Goal: Information Seeking & Learning: Learn about a topic

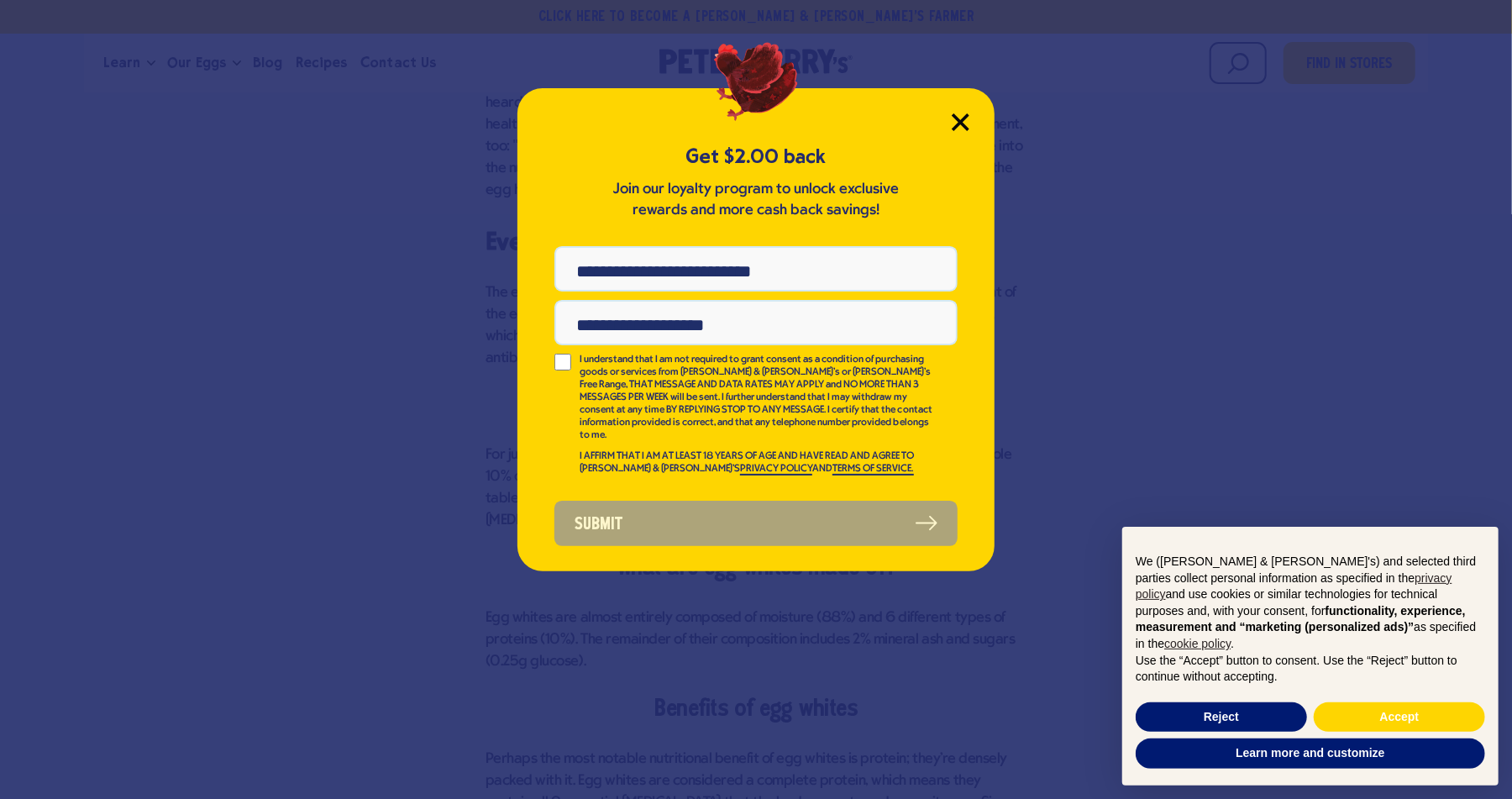
click at [968, 127] on icon "Close Modal" at bounding box center [959, 121] width 15 height 15
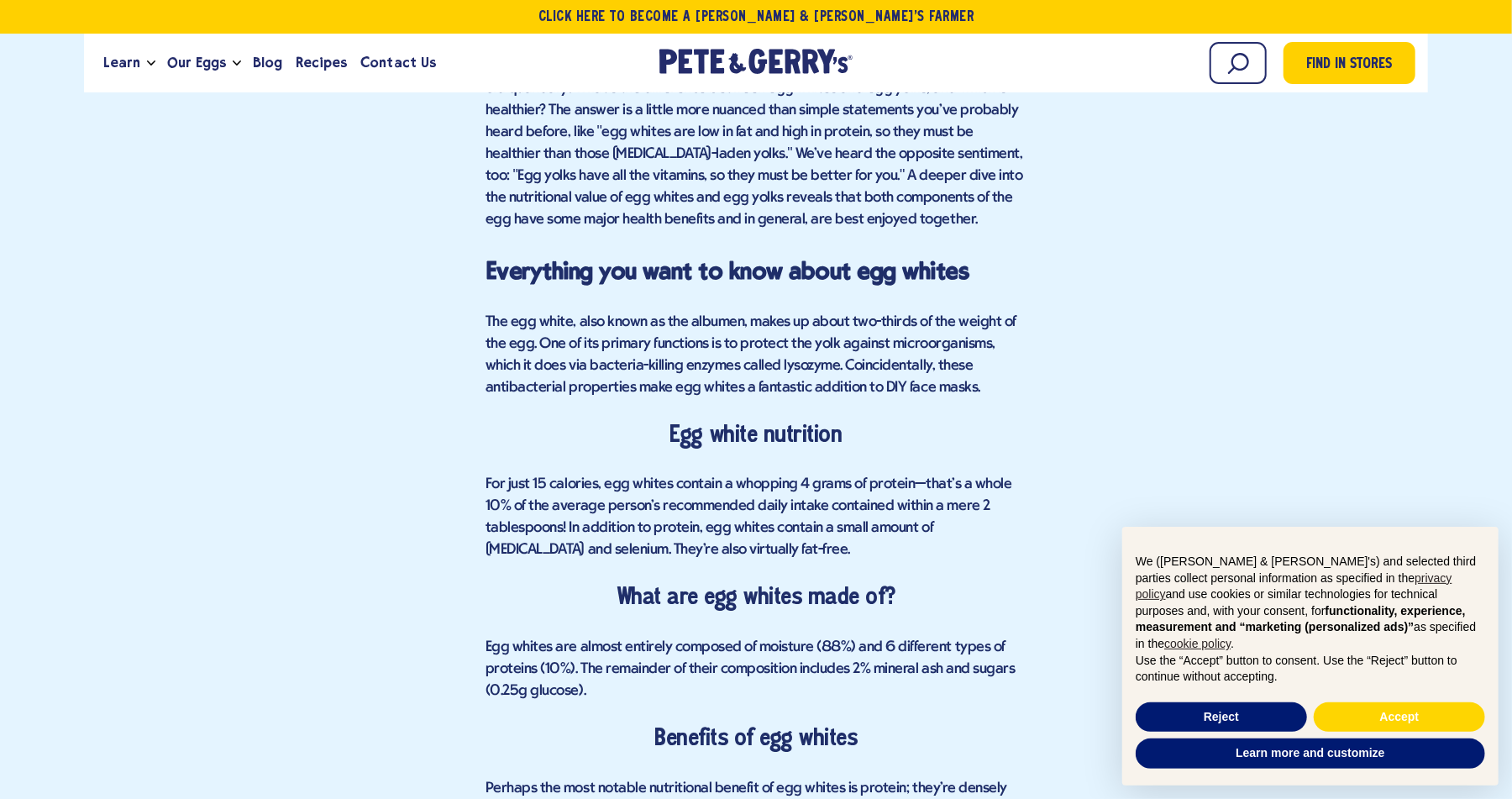
scroll to position [1260, 0]
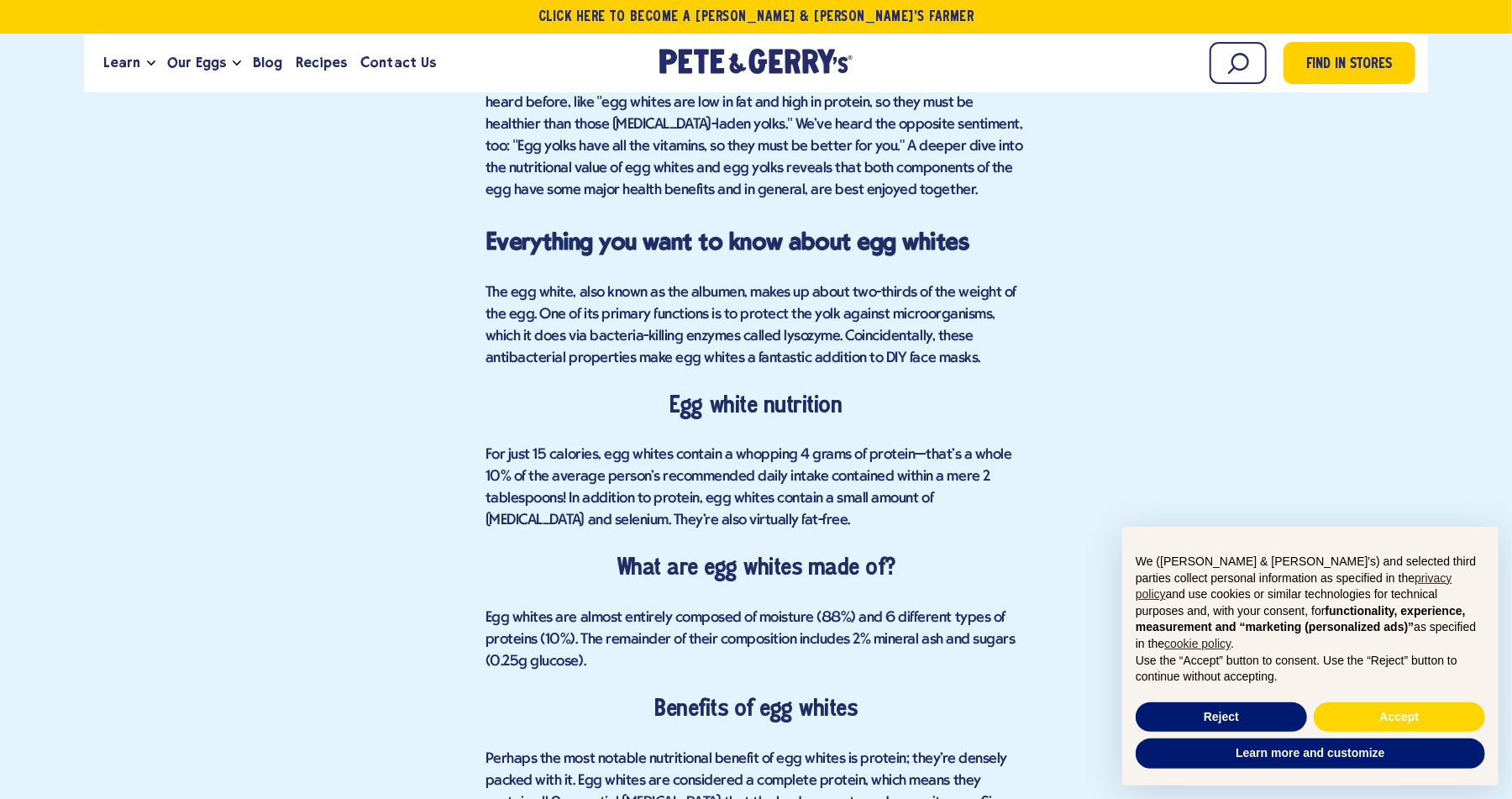
click at [498, 449] on span "For just 15 calories, egg whites contain a whopping 4 grams of protein—that's a…" at bounding box center [748, 488] width 526 height 81
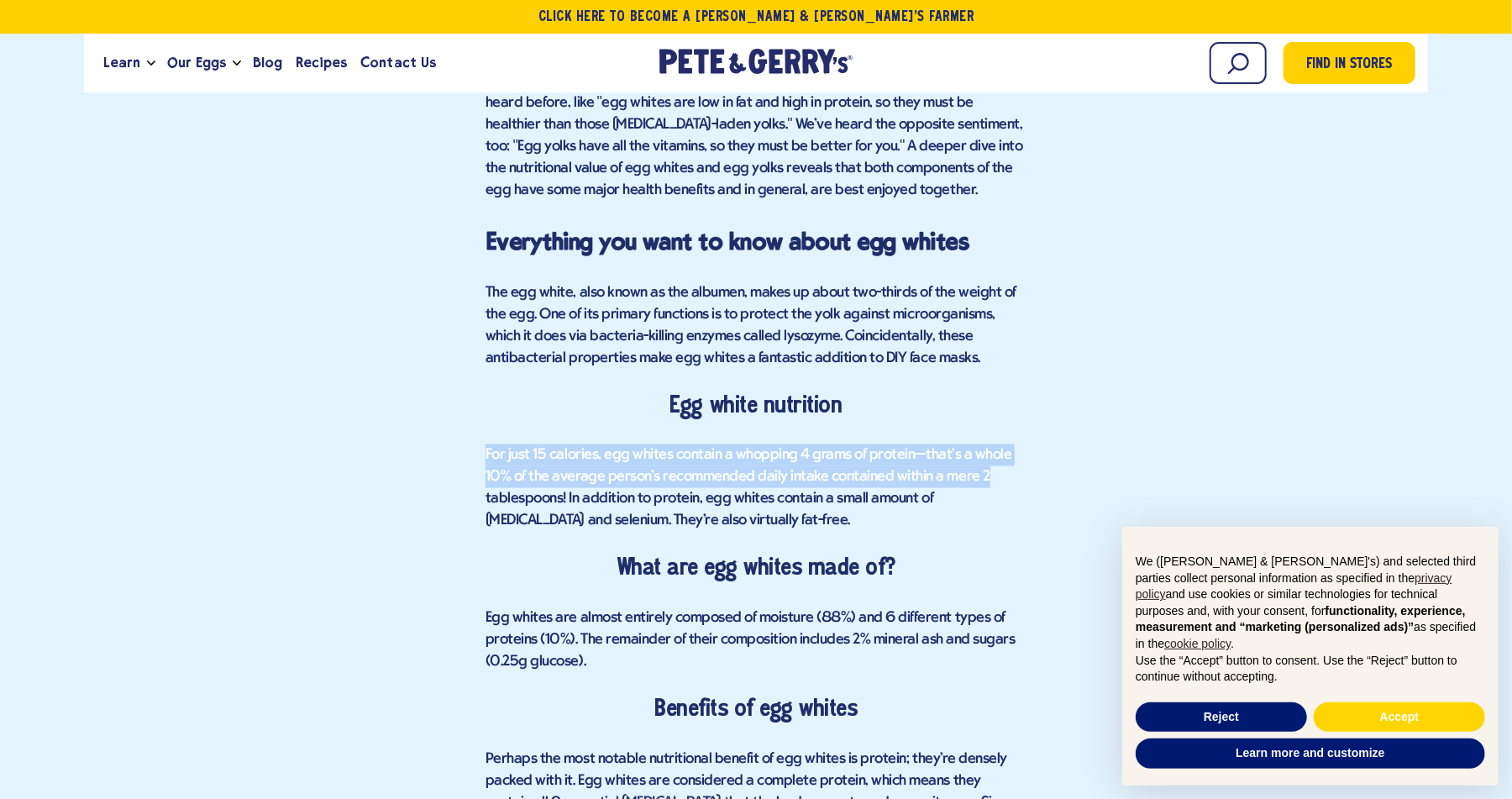
drag, startPoint x: 498, startPoint y: 449, endPoint x: 1009, endPoint y: 477, distance: 511.8
click at [1009, 477] on p "For just 15 calories, egg whites contain a whopping 4 grams of protein—that's a…" at bounding box center [756, 488] width 541 height 88
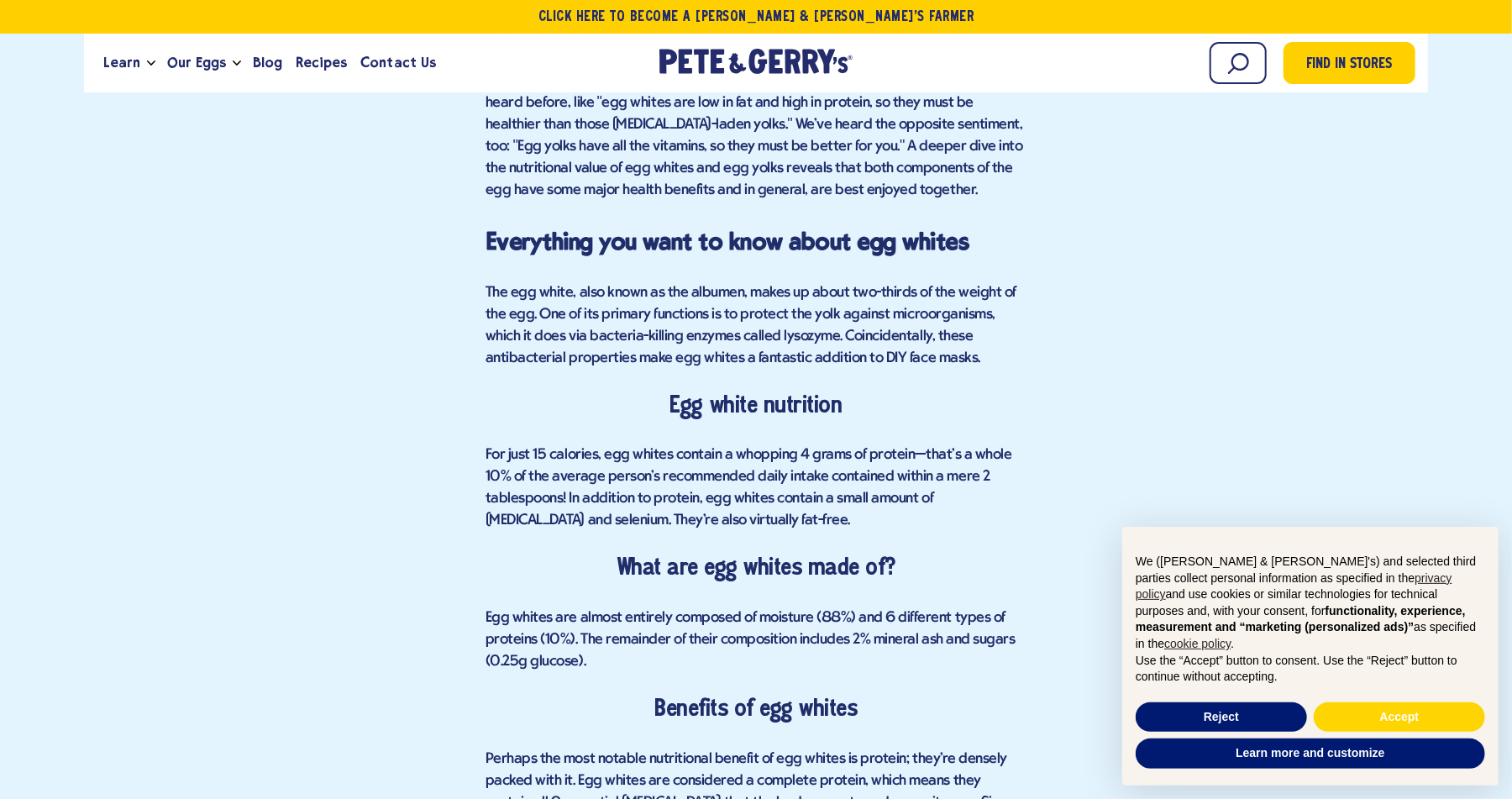
click at [548, 494] on span "For just 15 calories, egg whites contain a whopping 4 grams of protein—that's a…" at bounding box center [748, 488] width 526 height 81
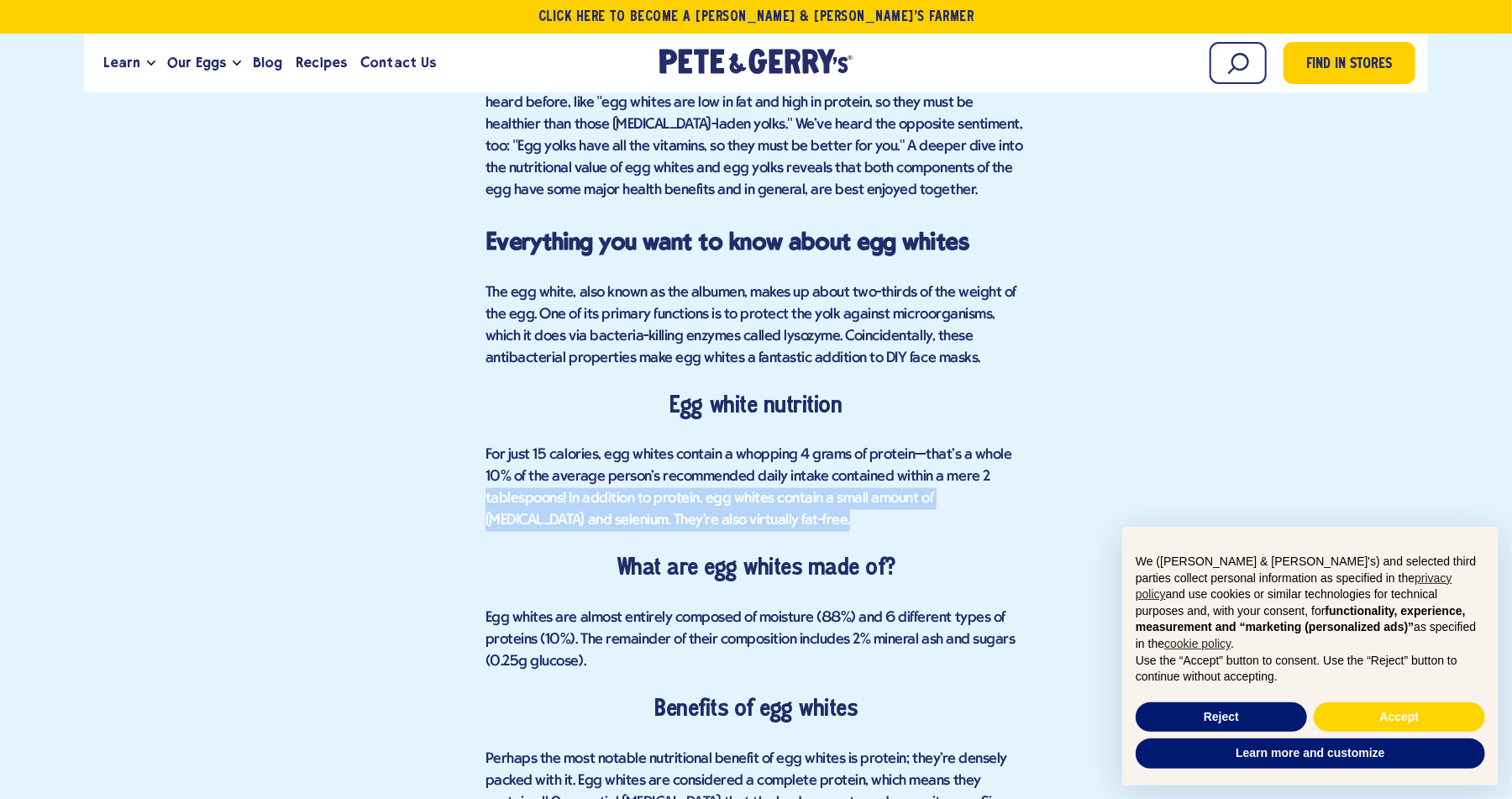
drag, startPoint x: 548, startPoint y: 494, endPoint x: 756, endPoint y: 492, distance: 208.0
click at [767, 513] on p "For just 15 calories, egg whites contain a whopping 4 grams of protein—that's a…" at bounding box center [756, 488] width 541 height 88
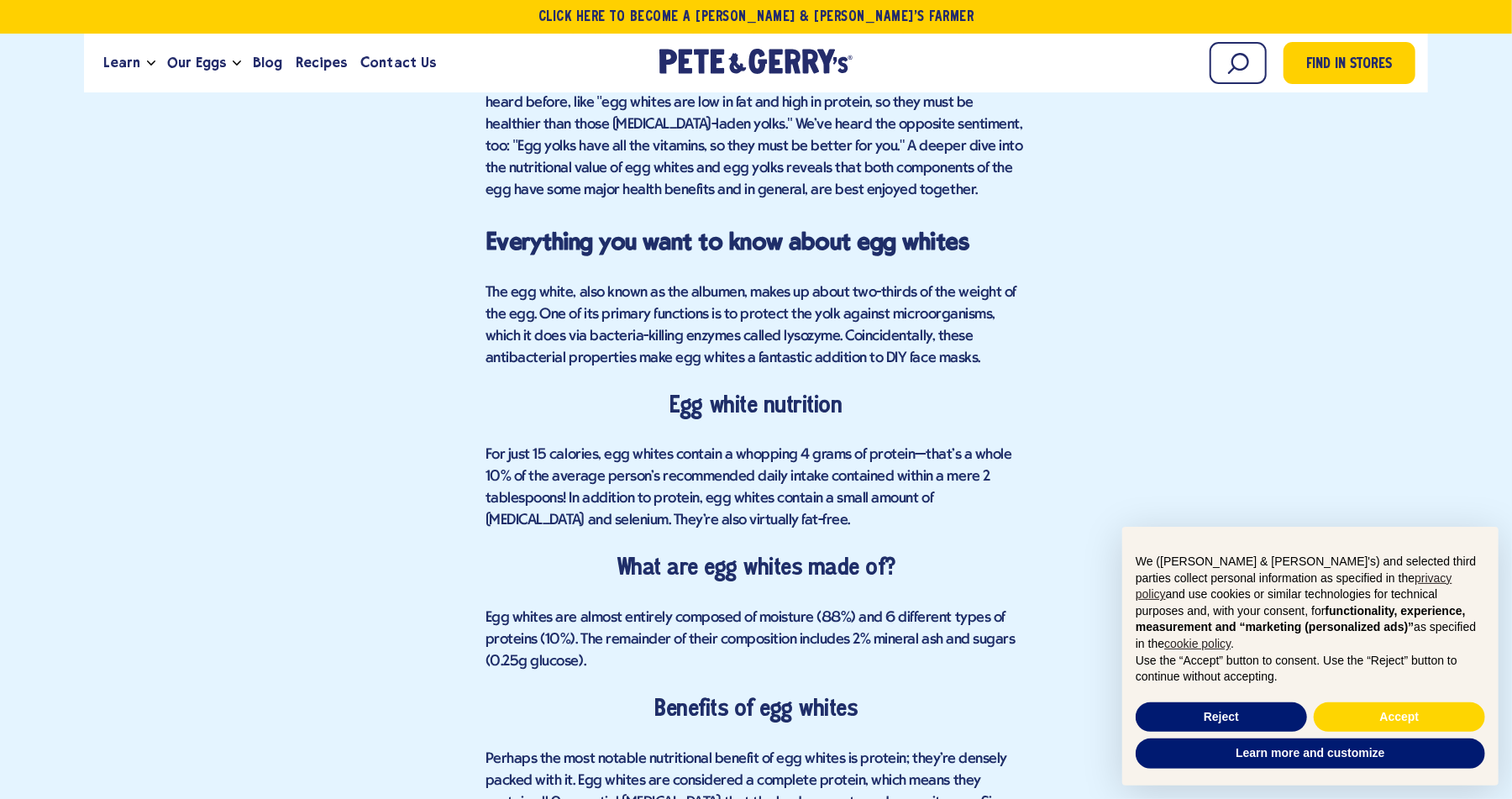
click at [761, 477] on span "For just 15 calories, egg whites contain a whopping 4 grams of protein—that's a…" at bounding box center [748, 488] width 526 height 81
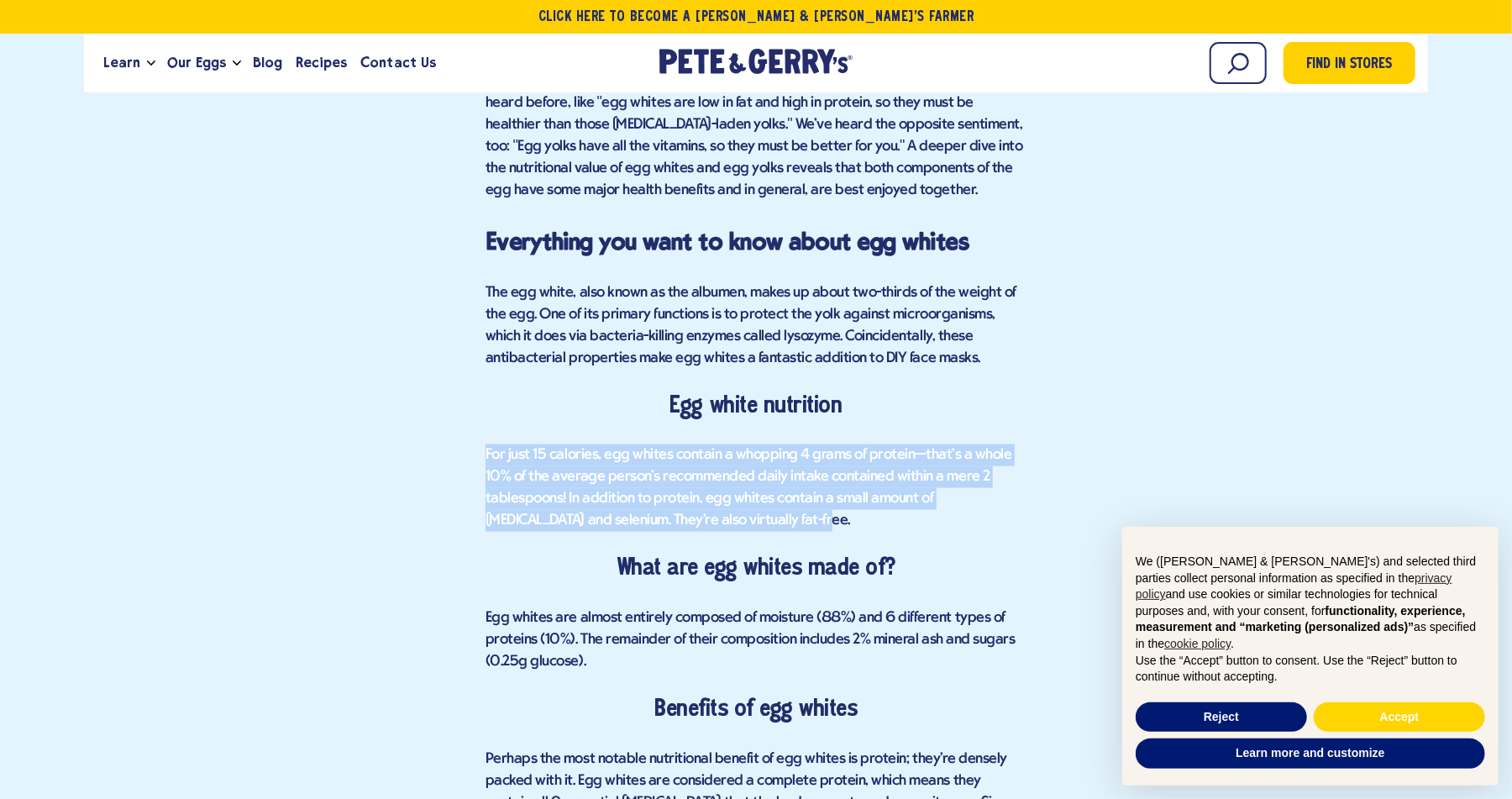
drag, startPoint x: 776, startPoint y: 518, endPoint x: 483, endPoint y: 445, distance: 302.0
click at [627, 447] on span "For just 15 calories, egg whites contain a whopping 4 grams of protein—that's a…" at bounding box center [748, 488] width 526 height 81
click at [676, 490] on span "For just 15 calories, egg whites contain a whopping 4 grams of protein—that's a…" at bounding box center [748, 488] width 526 height 81
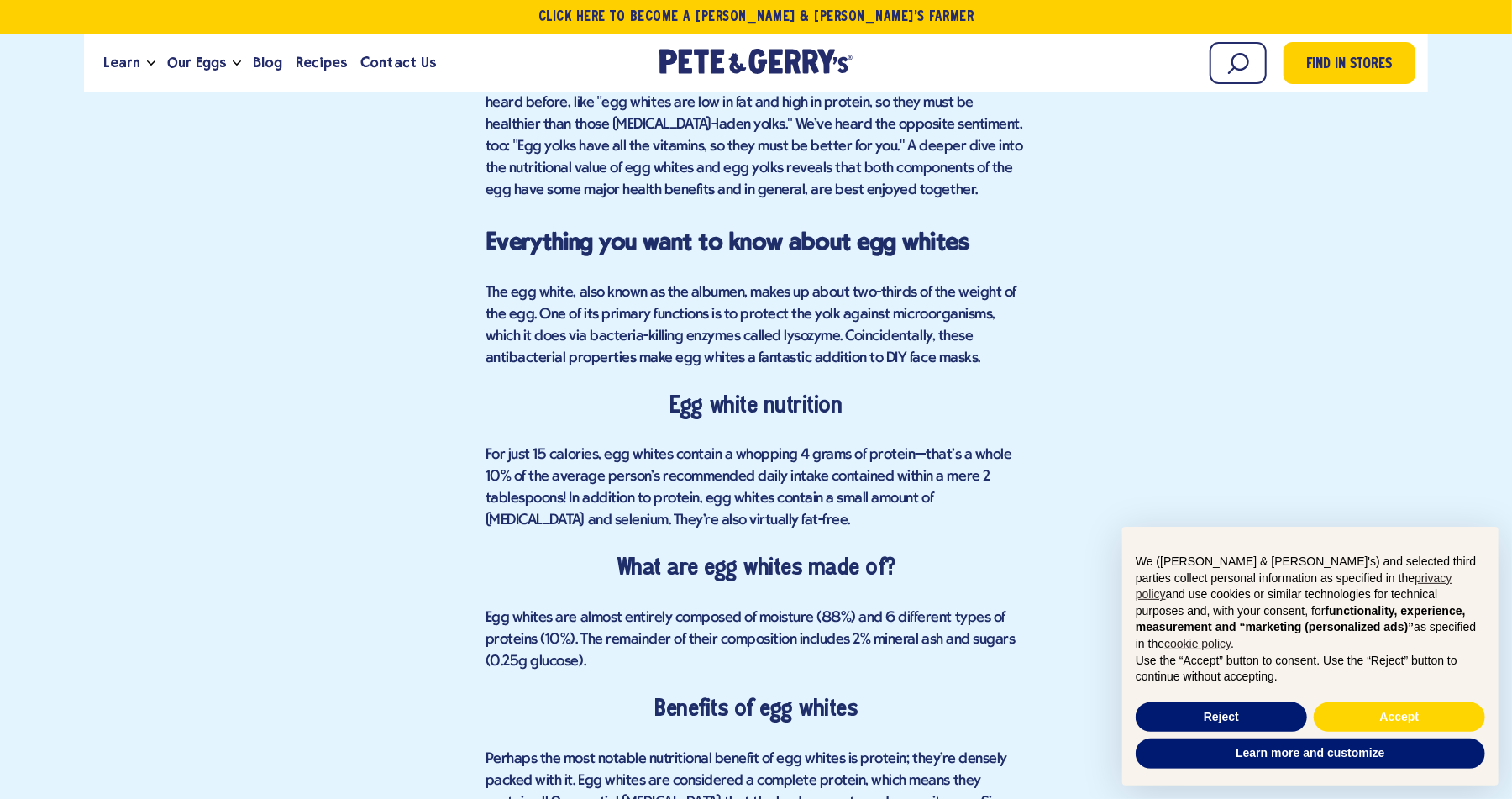
click at [817, 472] on span "For just 15 calories, egg whites contain a whopping 4 grams of protein—that's a…" at bounding box center [748, 488] width 526 height 81
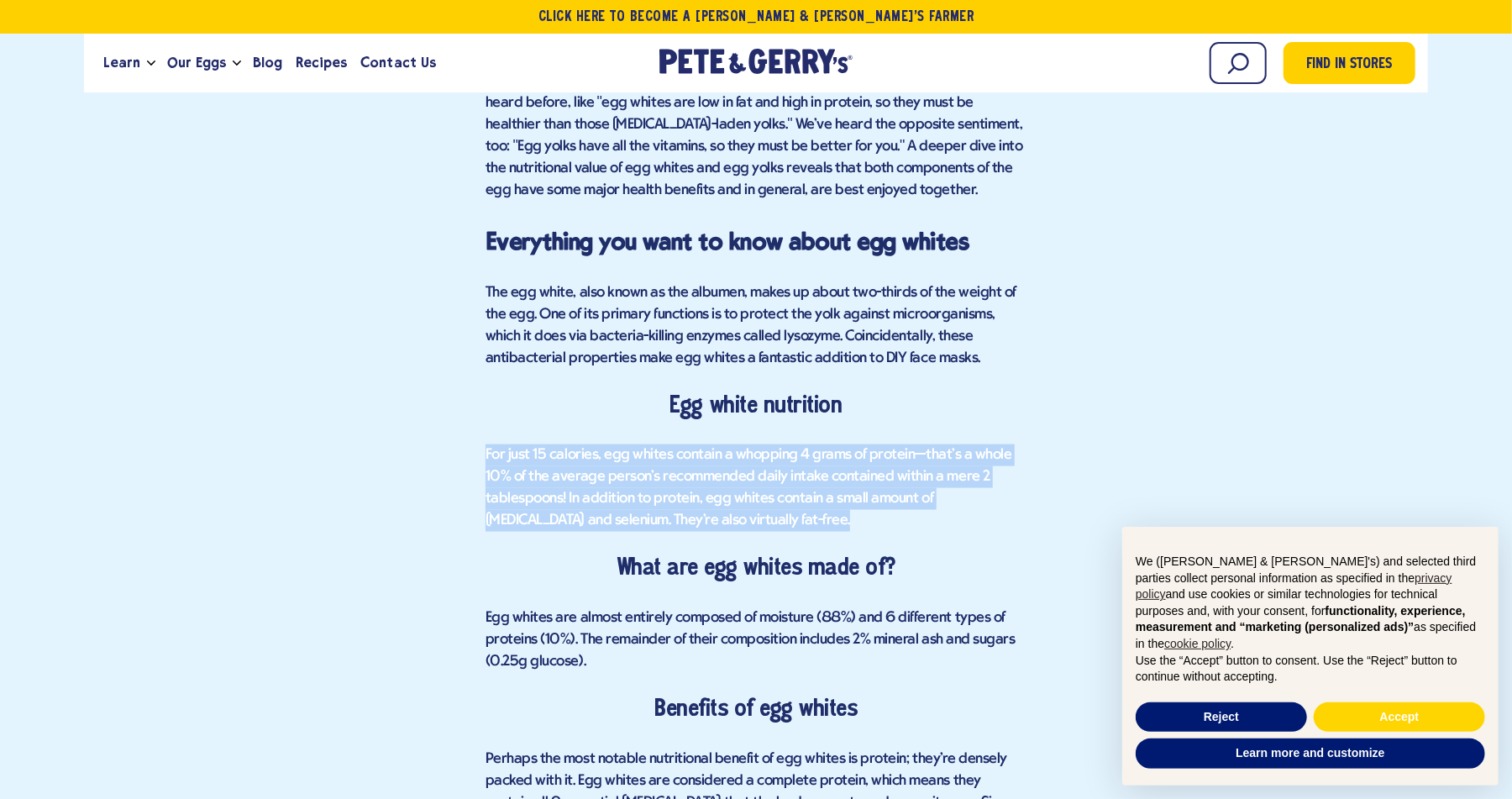
drag, startPoint x: 475, startPoint y: 453, endPoint x: 827, endPoint y: 522, distance: 358.7
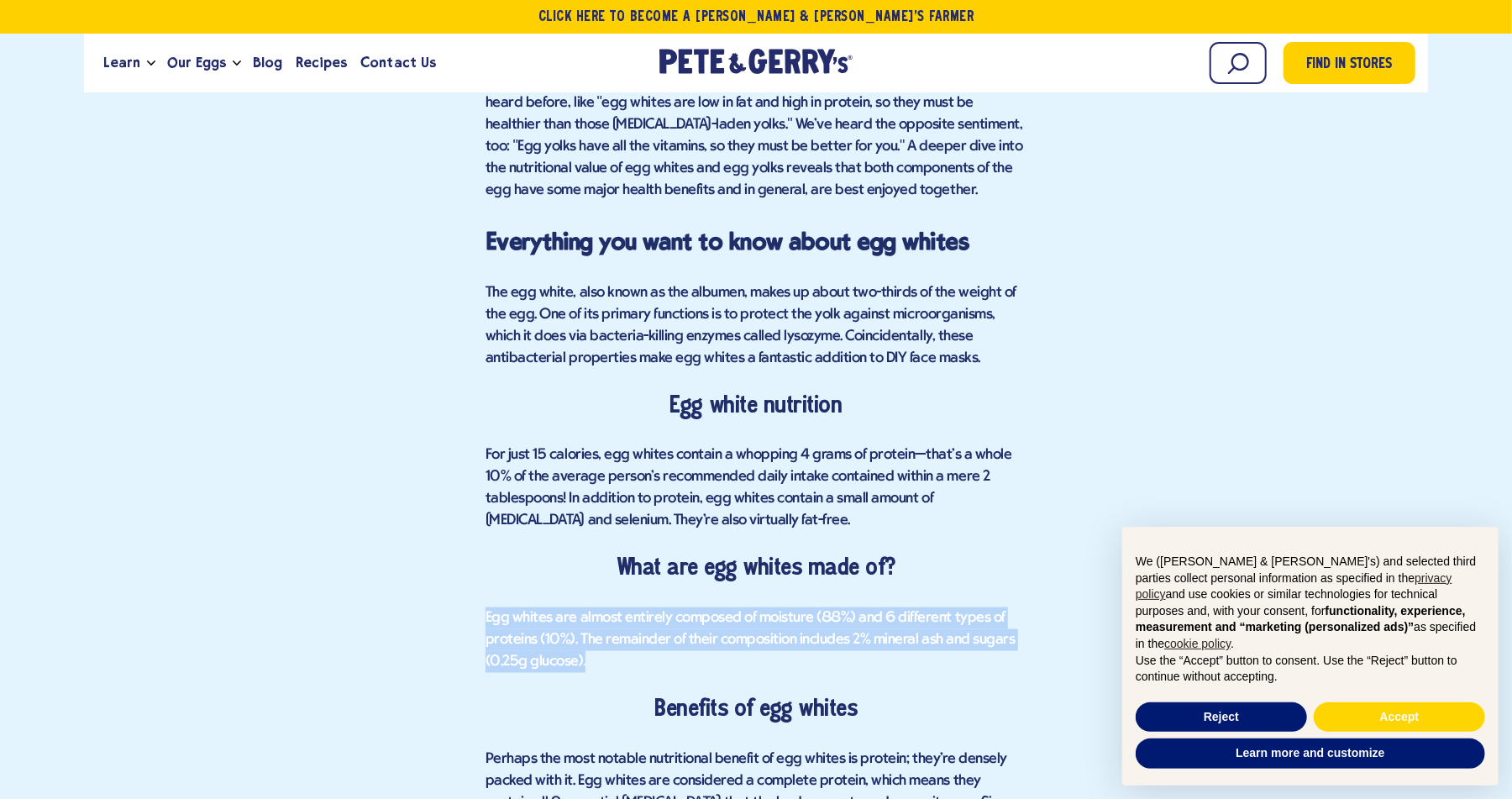
drag, startPoint x: 483, startPoint y: 609, endPoint x: 626, endPoint y: 659, distance: 151.5
click at [619, 611] on span "Egg whites are almost entirely composed of moisture (88%) and 6 different types…" at bounding box center [750, 640] width 529 height 60
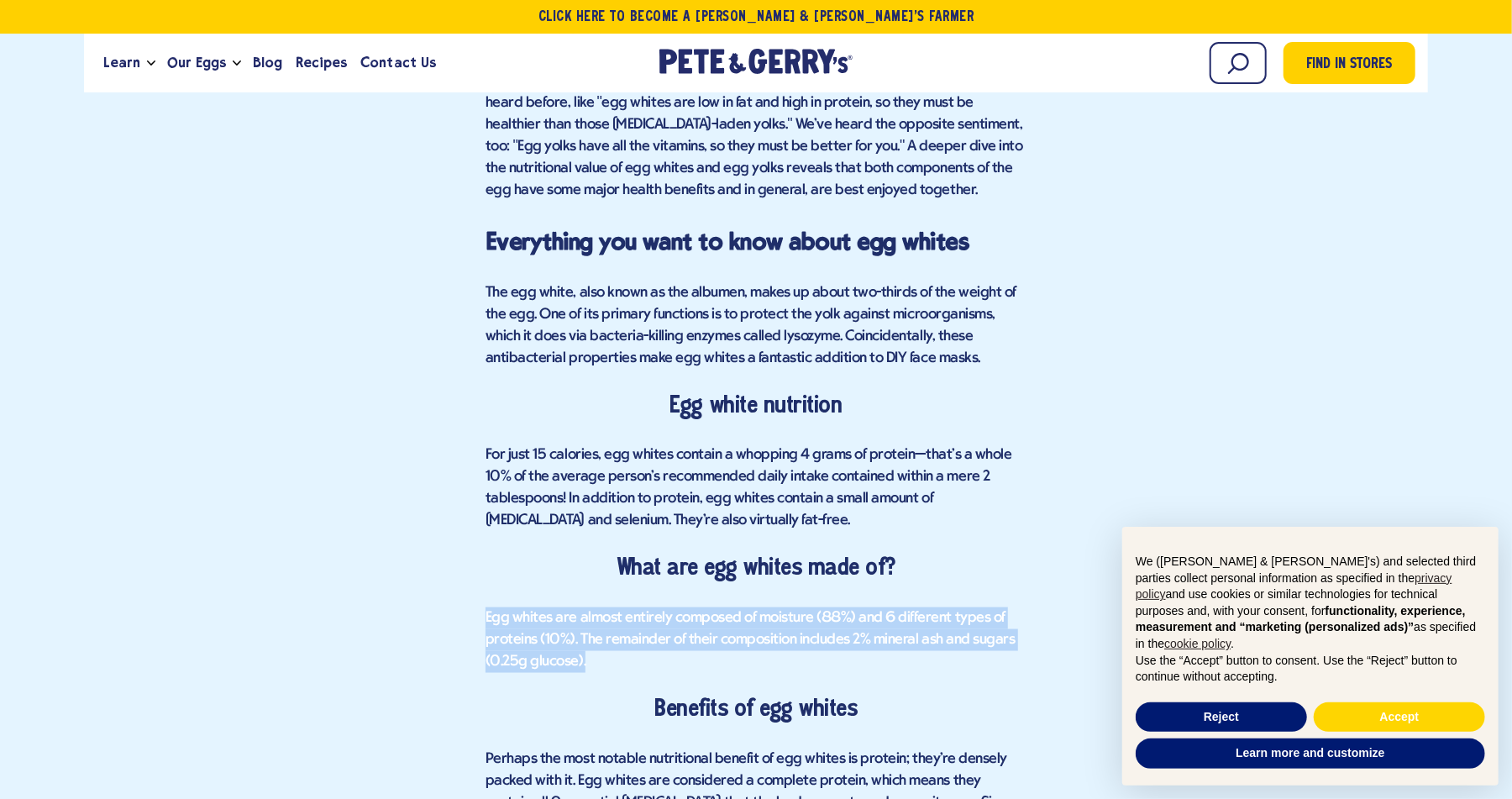
drag, startPoint x: 490, startPoint y: 604, endPoint x: 634, endPoint y: 662, distance: 155.2
click at [602, 623] on span "Egg whites are almost entirely composed of moisture (88%) and 6 different types…" at bounding box center [750, 640] width 529 height 60
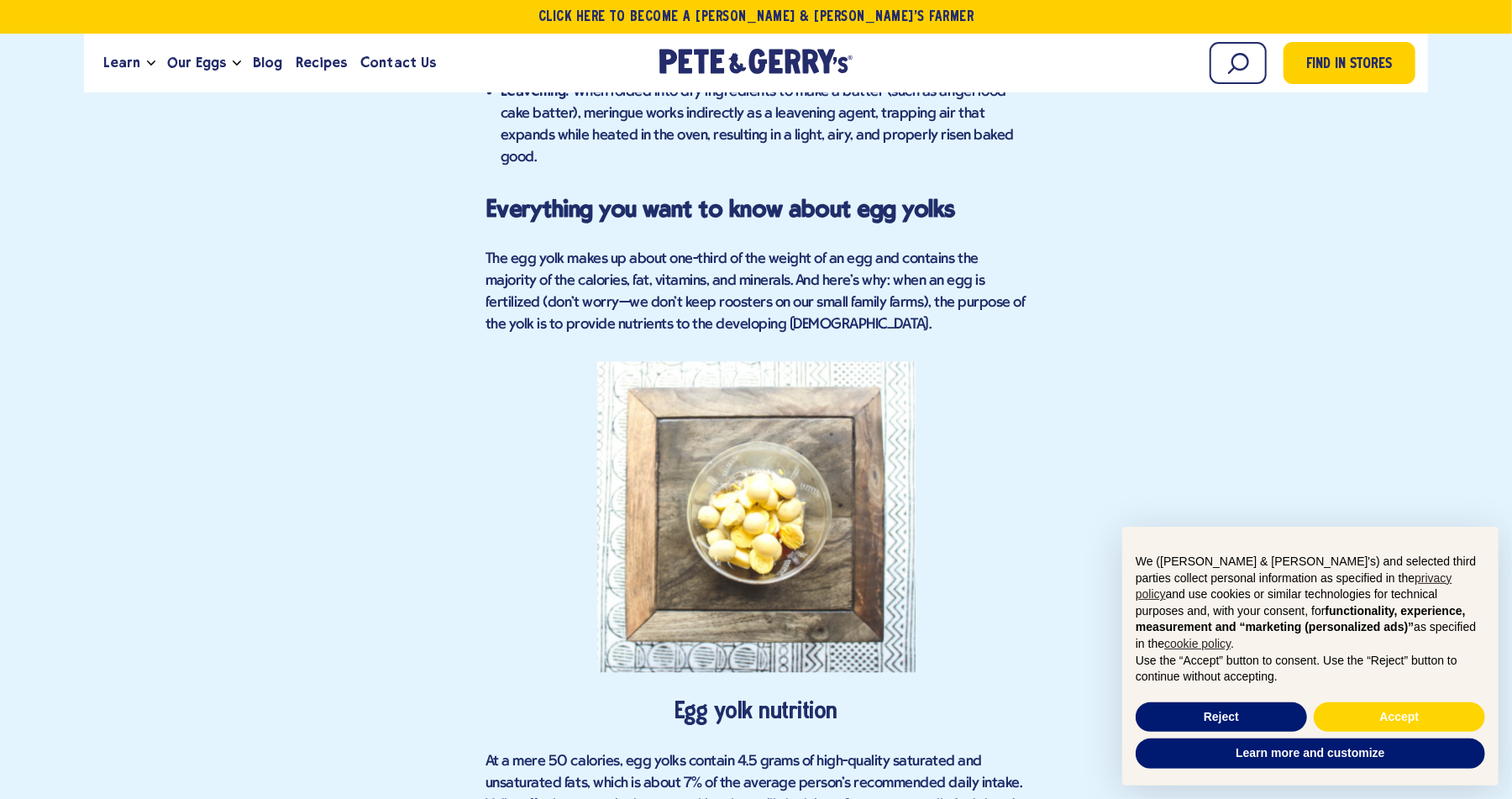
scroll to position [2436, 0]
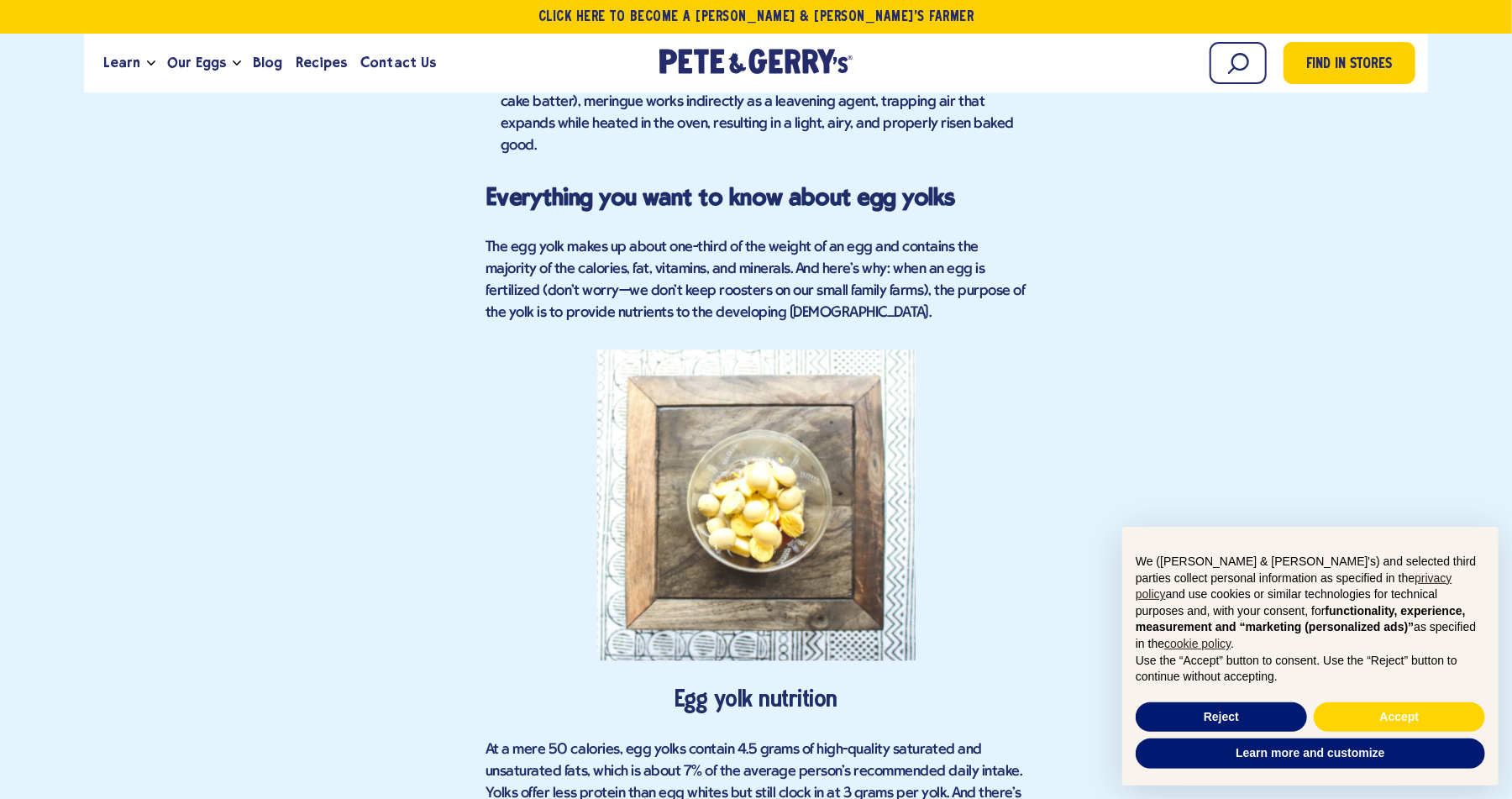
click at [503, 239] on span "The egg yolk makes up about one-third of the weight of an egg and contains the …" at bounding box center [755, 280] width 539 height 81
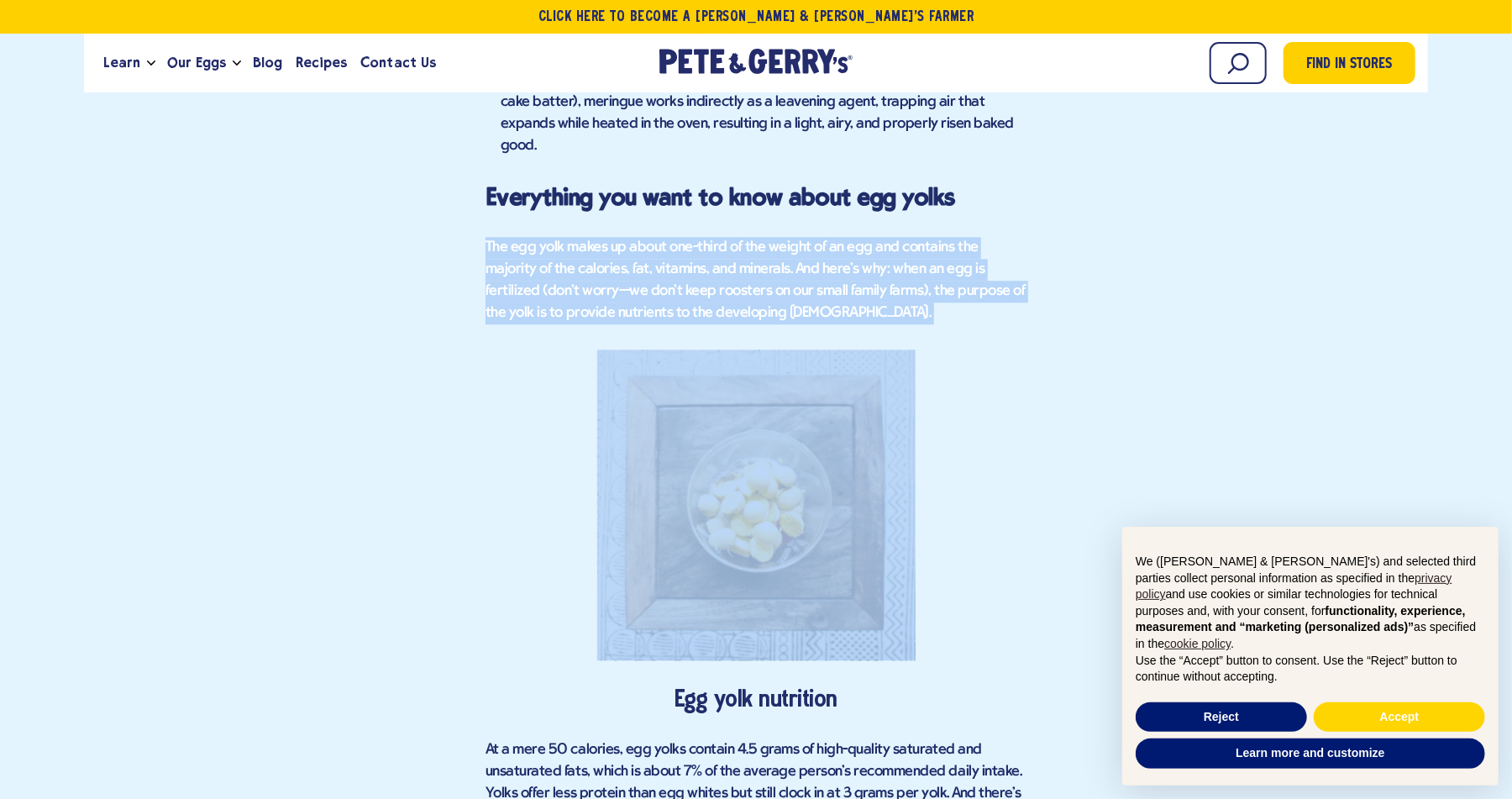
drag, startPoint x: 503, startPoint y: 222, endPoint x: 1034, endPoint y: 296, distance: 536.1
click at [1034, 296] on div "Find in Stores Egg Whites vs. Egg Yolks | What's the Difference? Health Benefit…" at bounding box center [756, 579] width 1319 height 4333
click at [726, 242] on span "The egg yolk makes up about one-third of the weight of an egg and contains the …" at bounding box center [755, 280] width 539 height 81
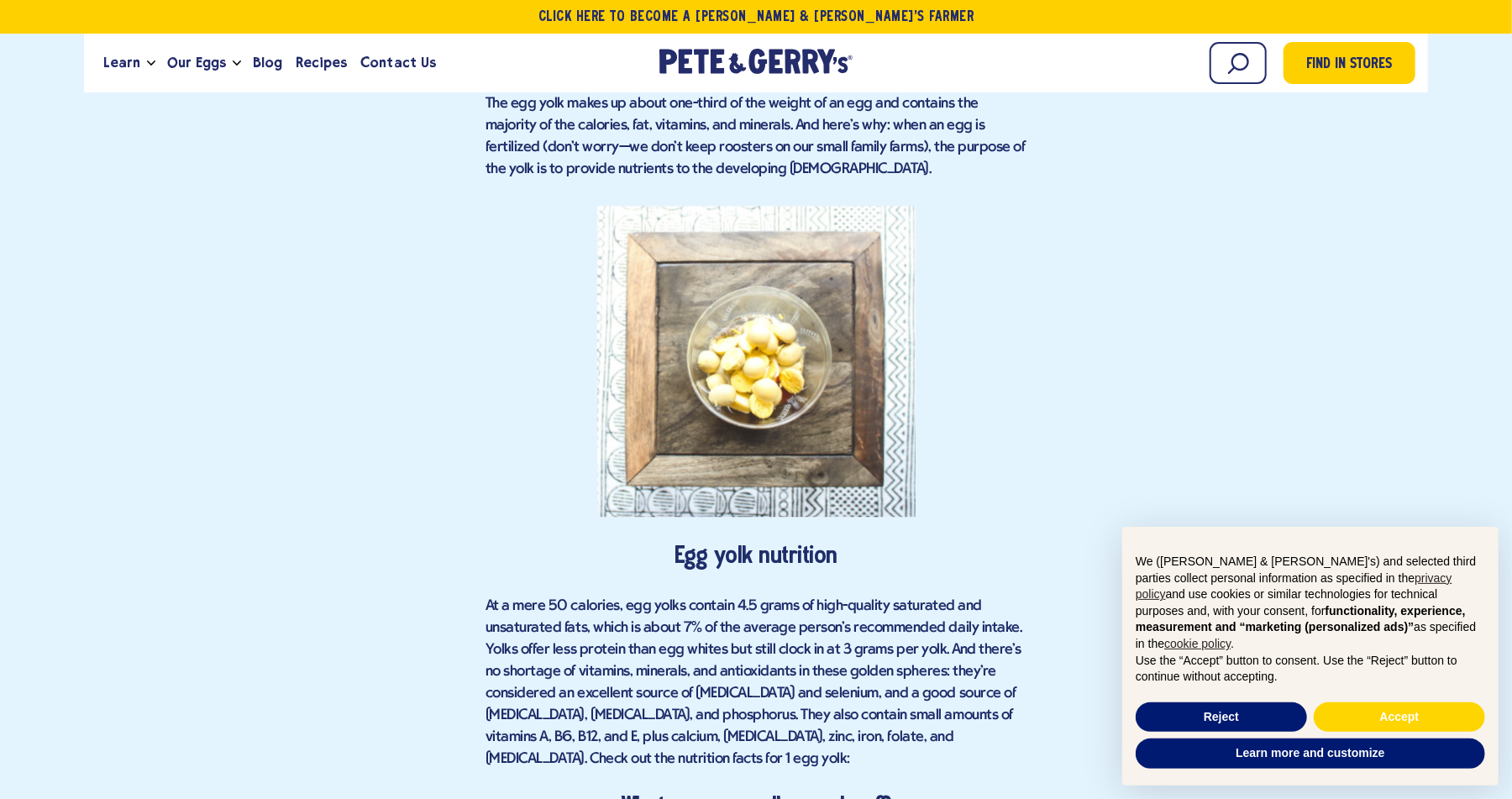
scroll to position [2603, 0]
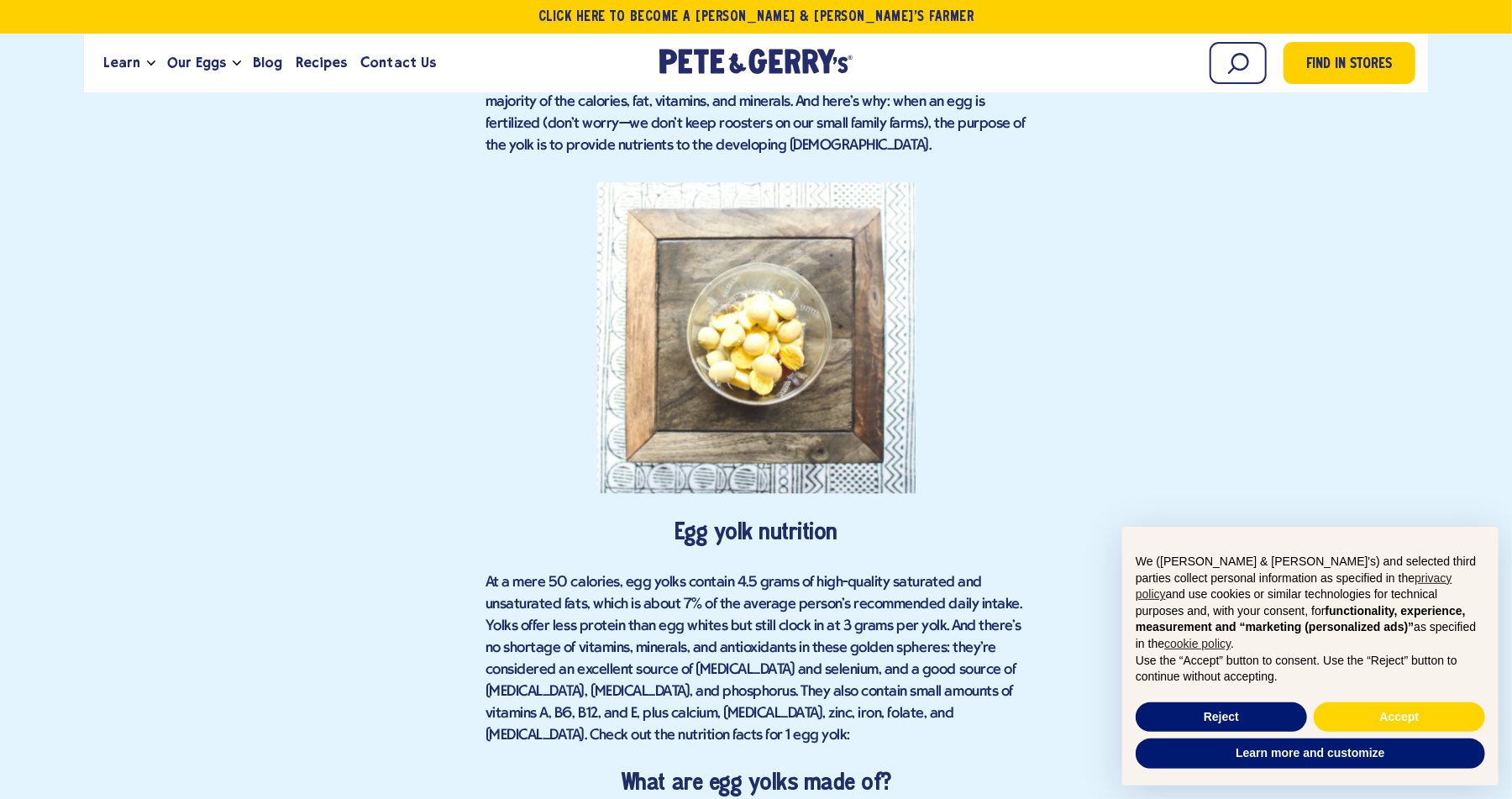
click at [490, 575] on span "At a mere 50 calories, egg yolks contain 4.5 grams of high-quality saturated an…" at bounding box center [753, 659] width 535 height 169
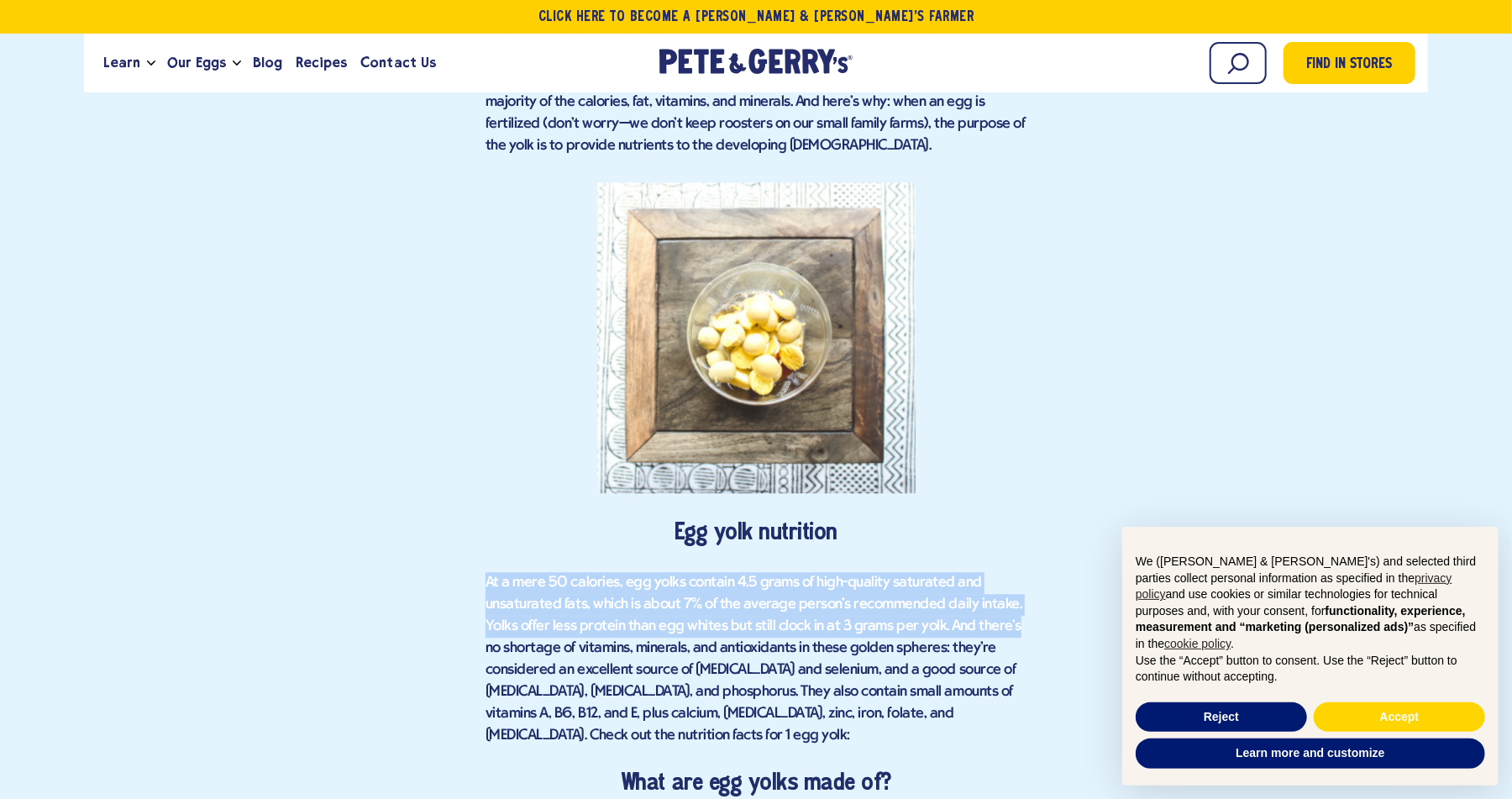
drag, startPoint x: 490, startPoint y: 551, endPoint x: 1014, endPoint y: 601, distance: 526.4
click at [1014, 601] on p "At a mere 50 calories, egg yolks contain 4.5 grams of high-quality saturated an…" at bounding box center [756, 659] width 541 height 175
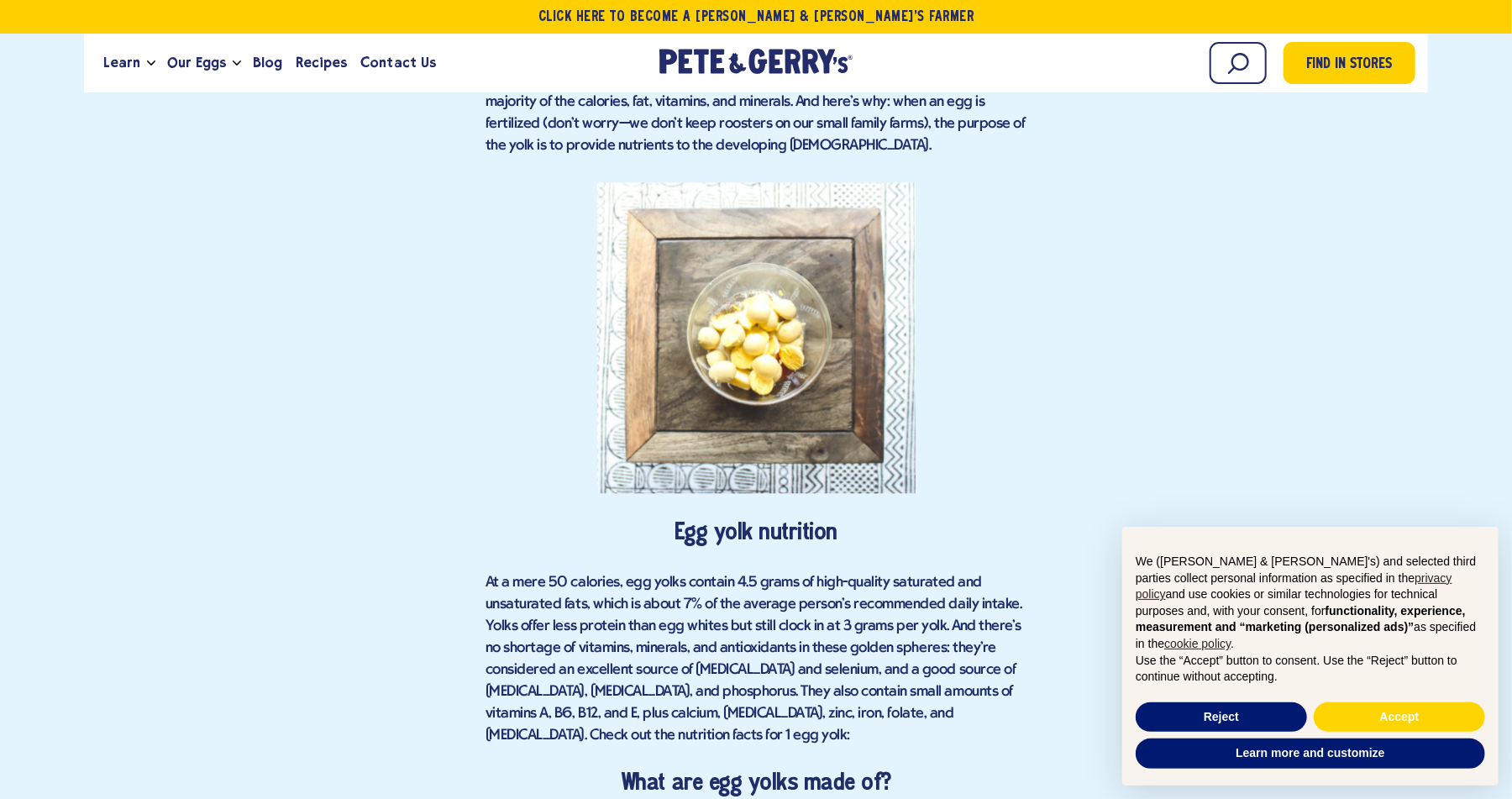
click at [599, 634] on p "At a mere 50 calories, egg yolks contain 4.5 grams of high-quality saturated an…" at bounding box center [756, 659] width 541 height 175
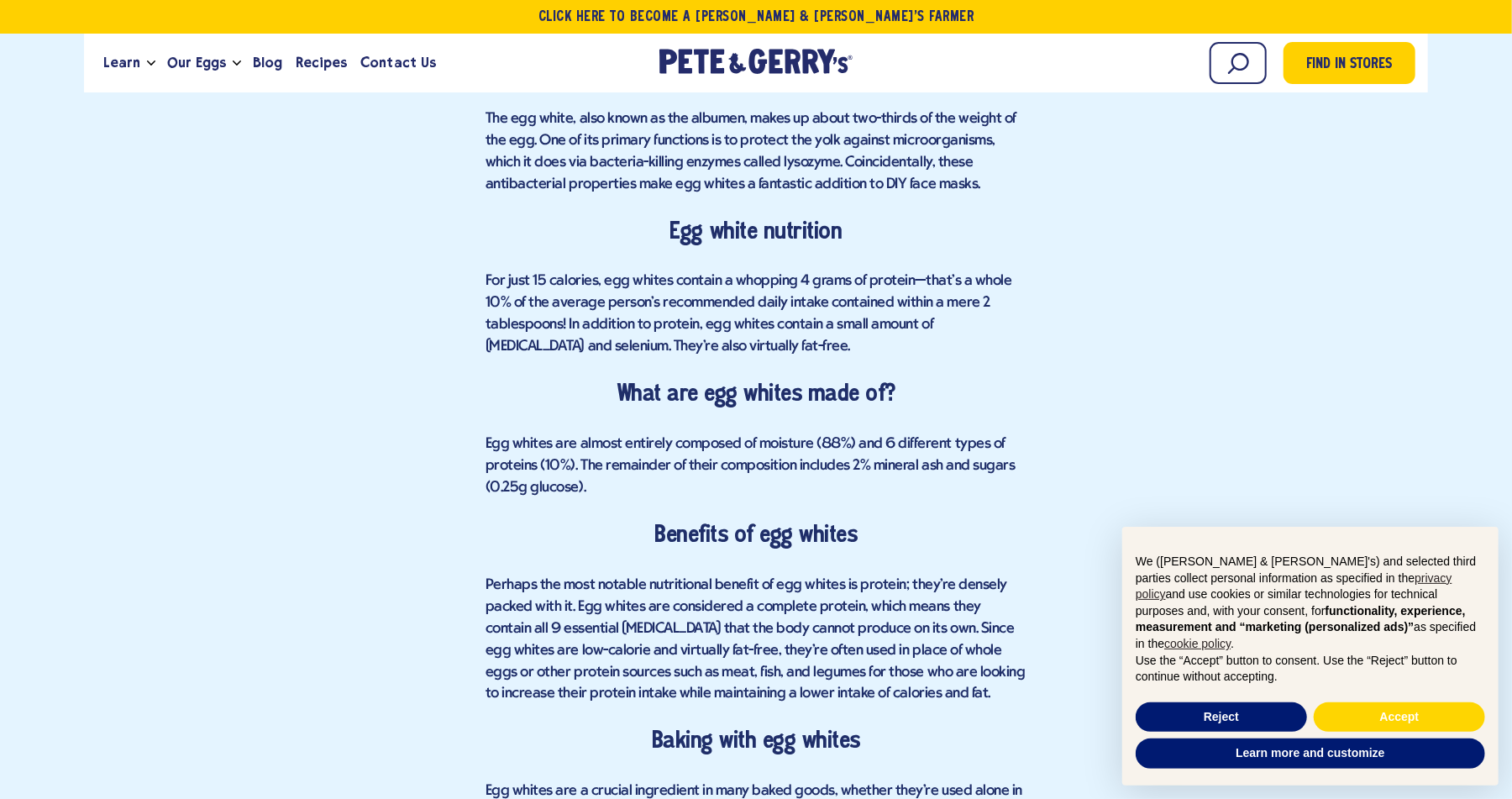
scroll to position [1428, 0]
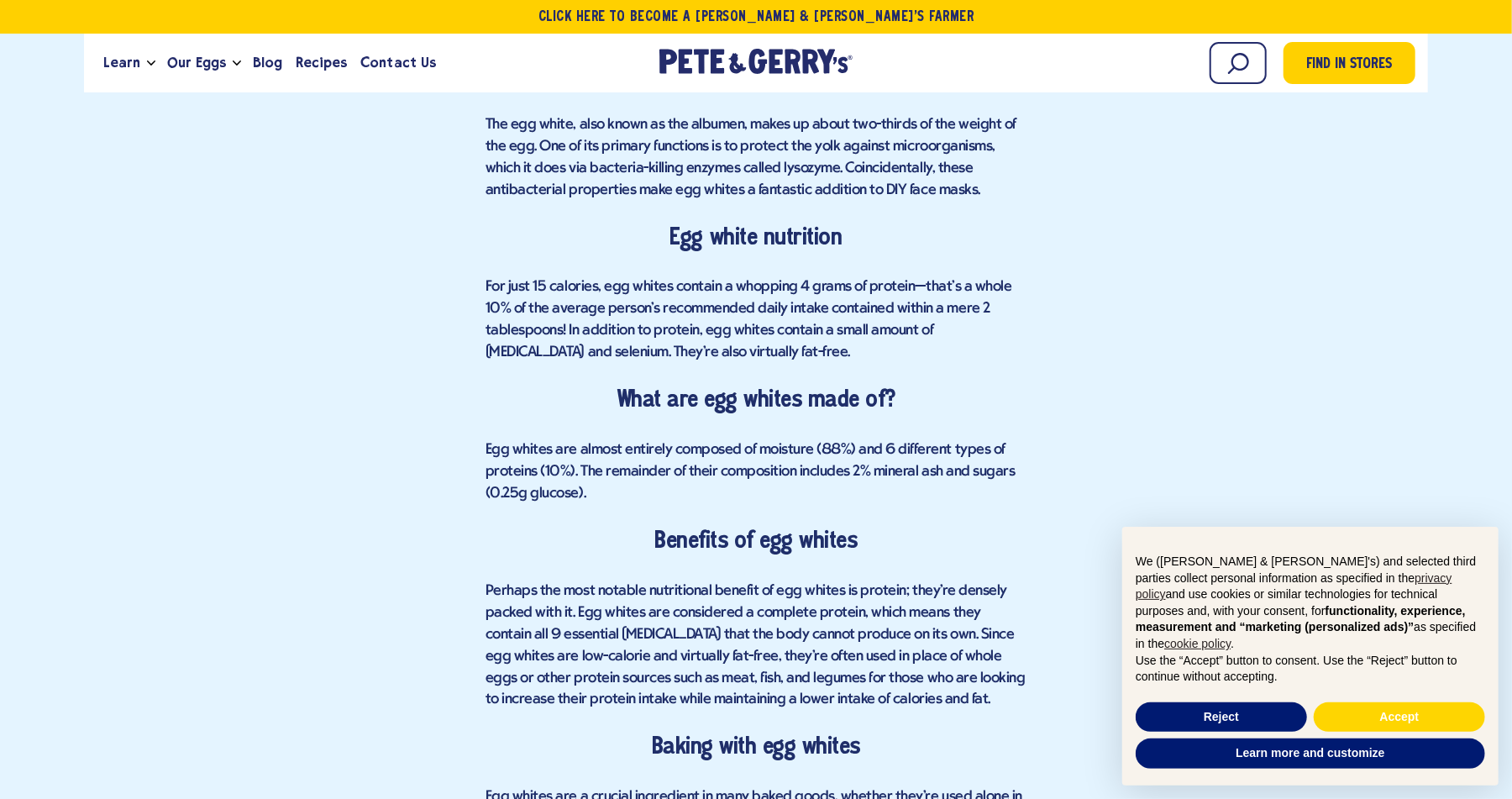
click at [498, 466] on span "Egg whites are almost entirely composed of moisture (88%) and 6 different types…" at bounding box center [750, 471] width 529 height 60
drag, startPoint x: 498, startPoint y: 466, endPoint x: 517, endPoint y: 466, distance: 19.0
click at [517, 466] on span "Egg whites are almost entirely composed of moisture (88%) and 6 different types…" at bounding box center [750, 471] width 529 height 60
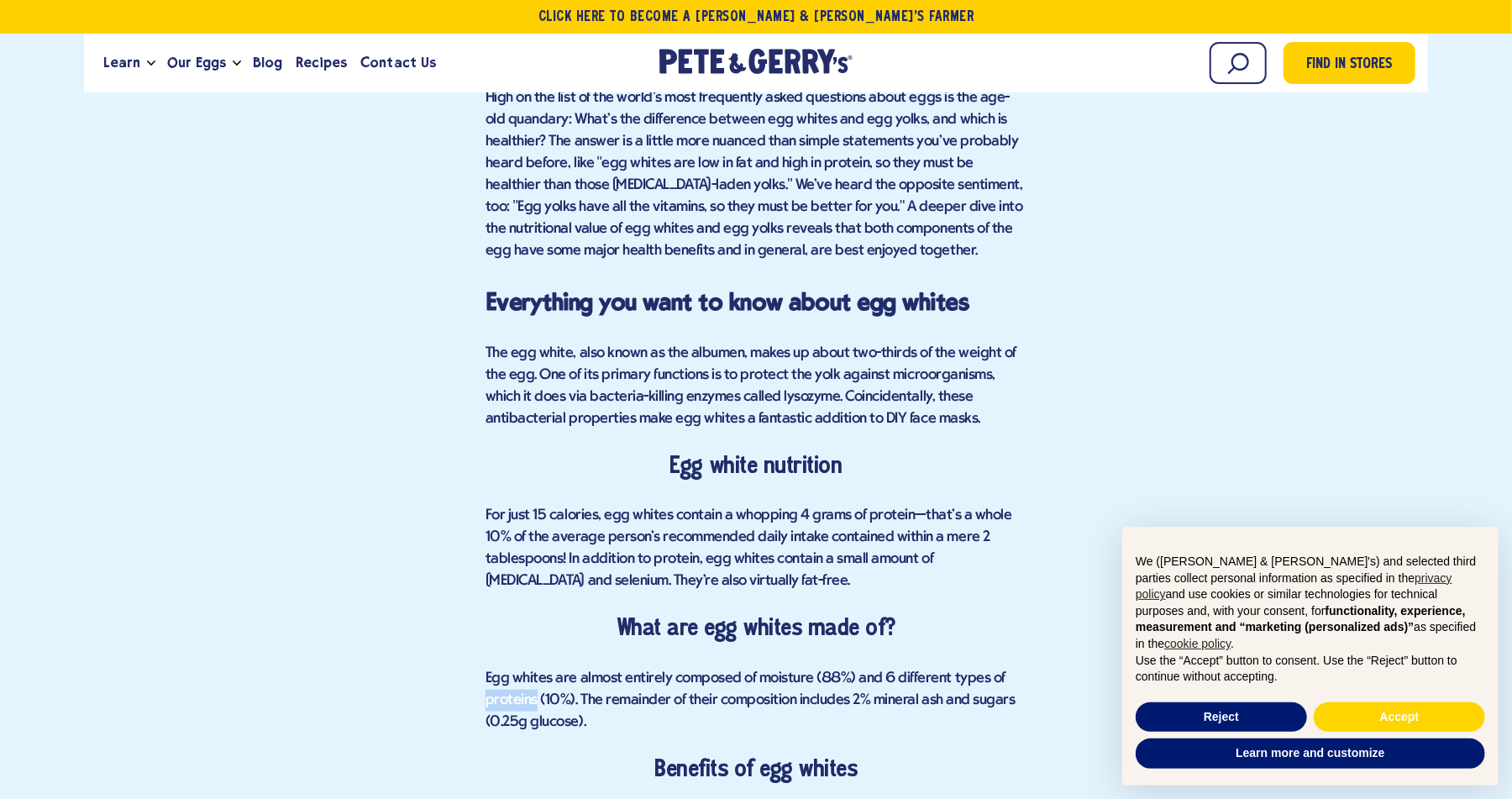
scroll to position [1175, 0]
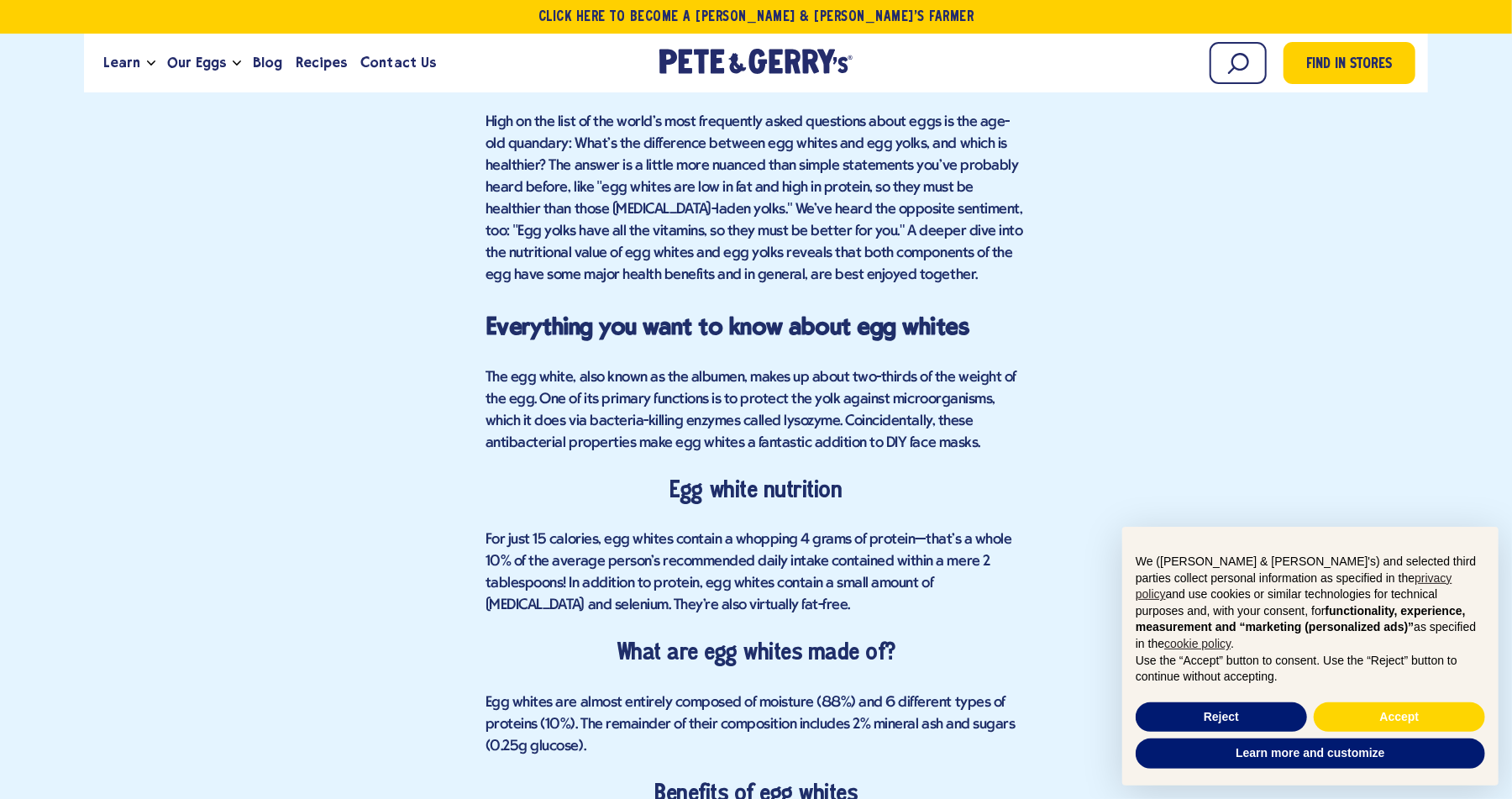
drag, startPoint x: 545, startPoint y: 523, endPoint x: 813, endPoint y: 524, distance: 268.0
click at [793, 540] on span "For just 15 calories, egg whites contain a whopping 4 grams of protein—that's a…" at bounding box center [748, 573] width 526 height 81
drag, startPoint x: 792, startPoint y: 535, endPoint x: 908, endPoint y: 537, distance: 116.0
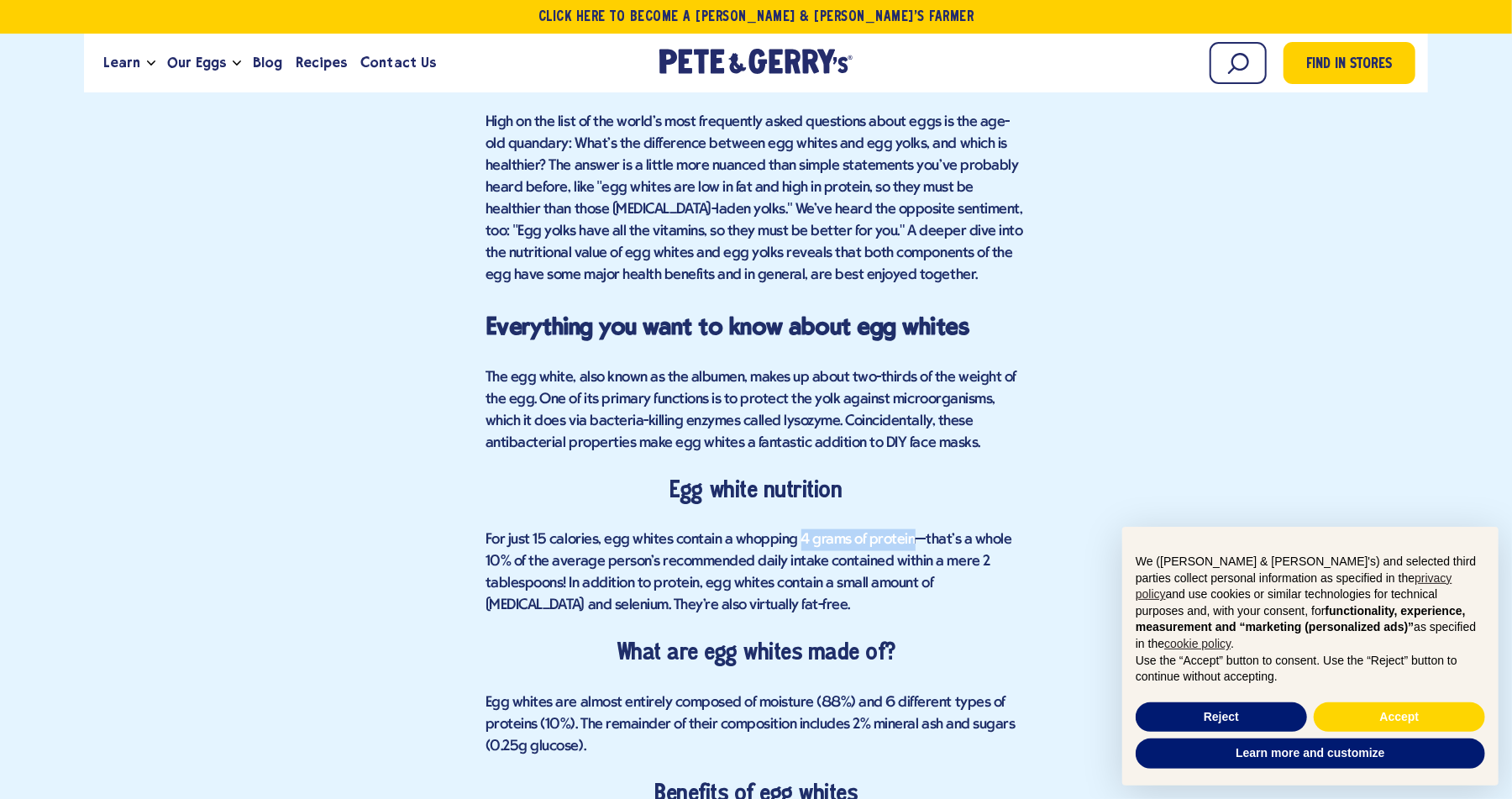
click at [908, 537] on span "For just 15 calories, egg whites contain a whopping 4 grams of protein—that's a…" at bounding box center [748, 573] width 526 height 81
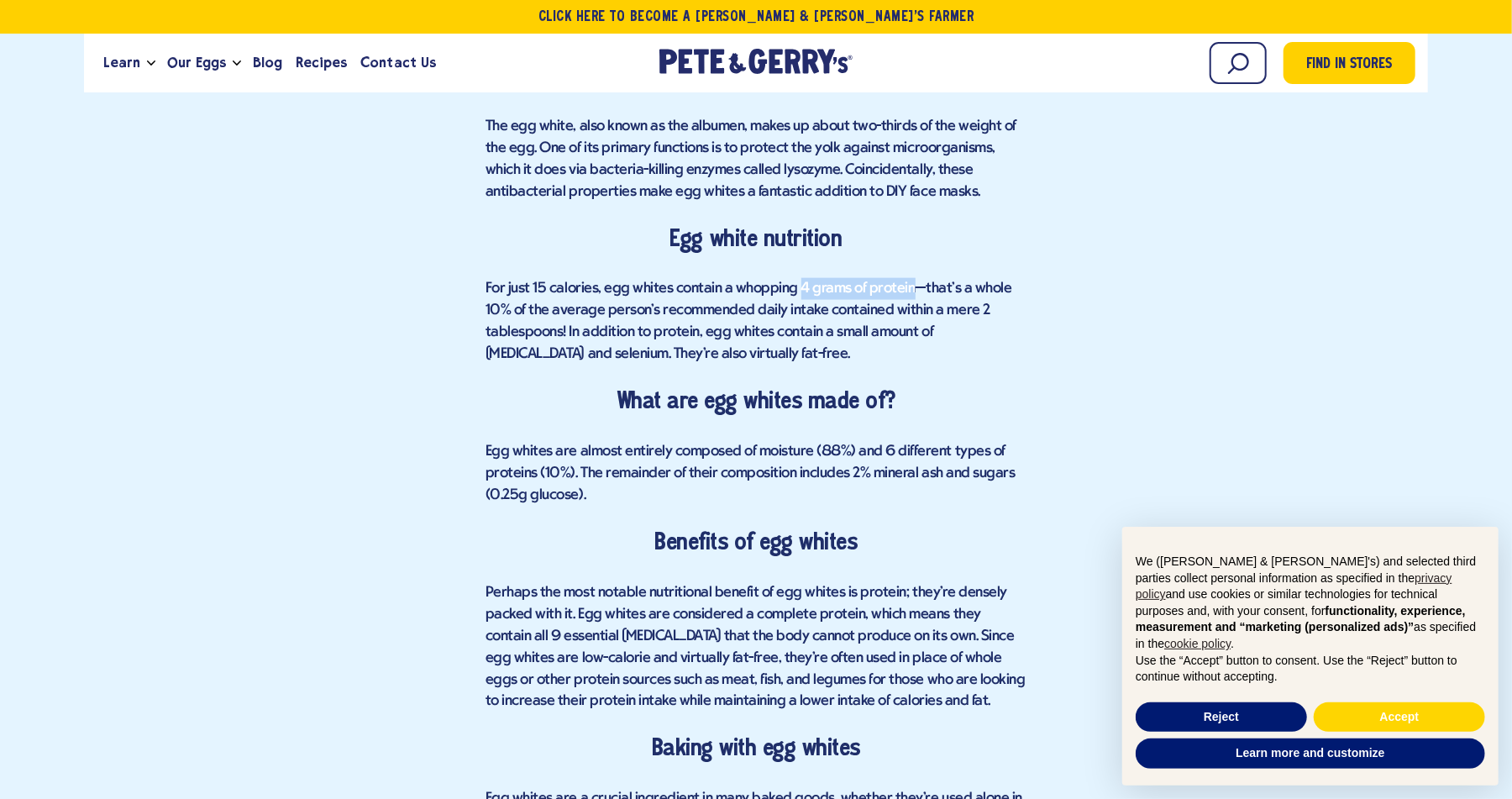
scroll to position [1428, 0]
click at [630, 317] on p "For just 15 calories, egg whites contain a whopping 4 grams of protein—that's a…" at bounding box center [756, 320] width 541 height 88
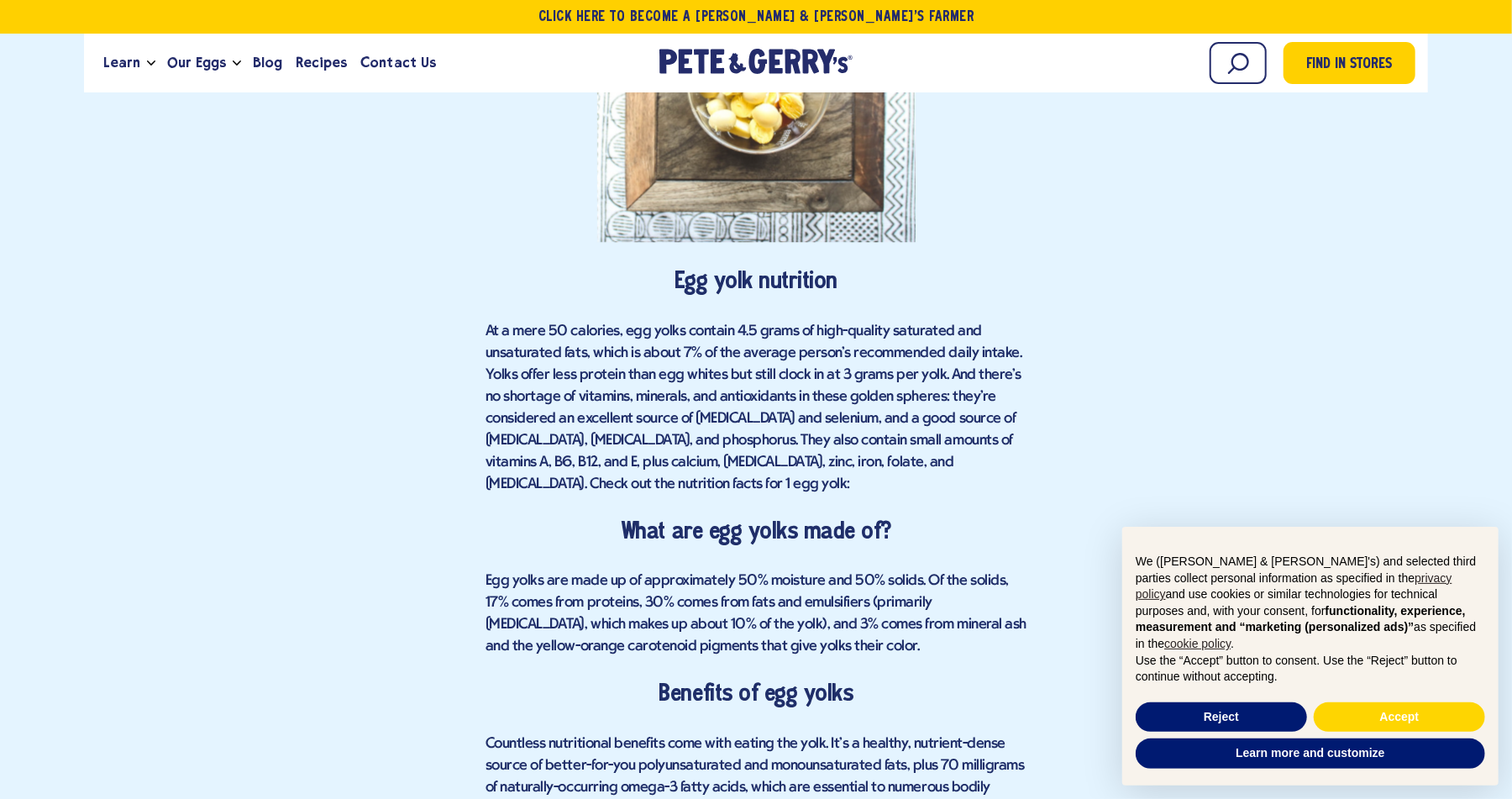
scroll to position [2856, 0]
click at [561, 369] on span "At a mere 50 calories, egg yolks contain 4.5 grams of high-quality saturated an…" at bounding box center [753, 406] width 535 height 169
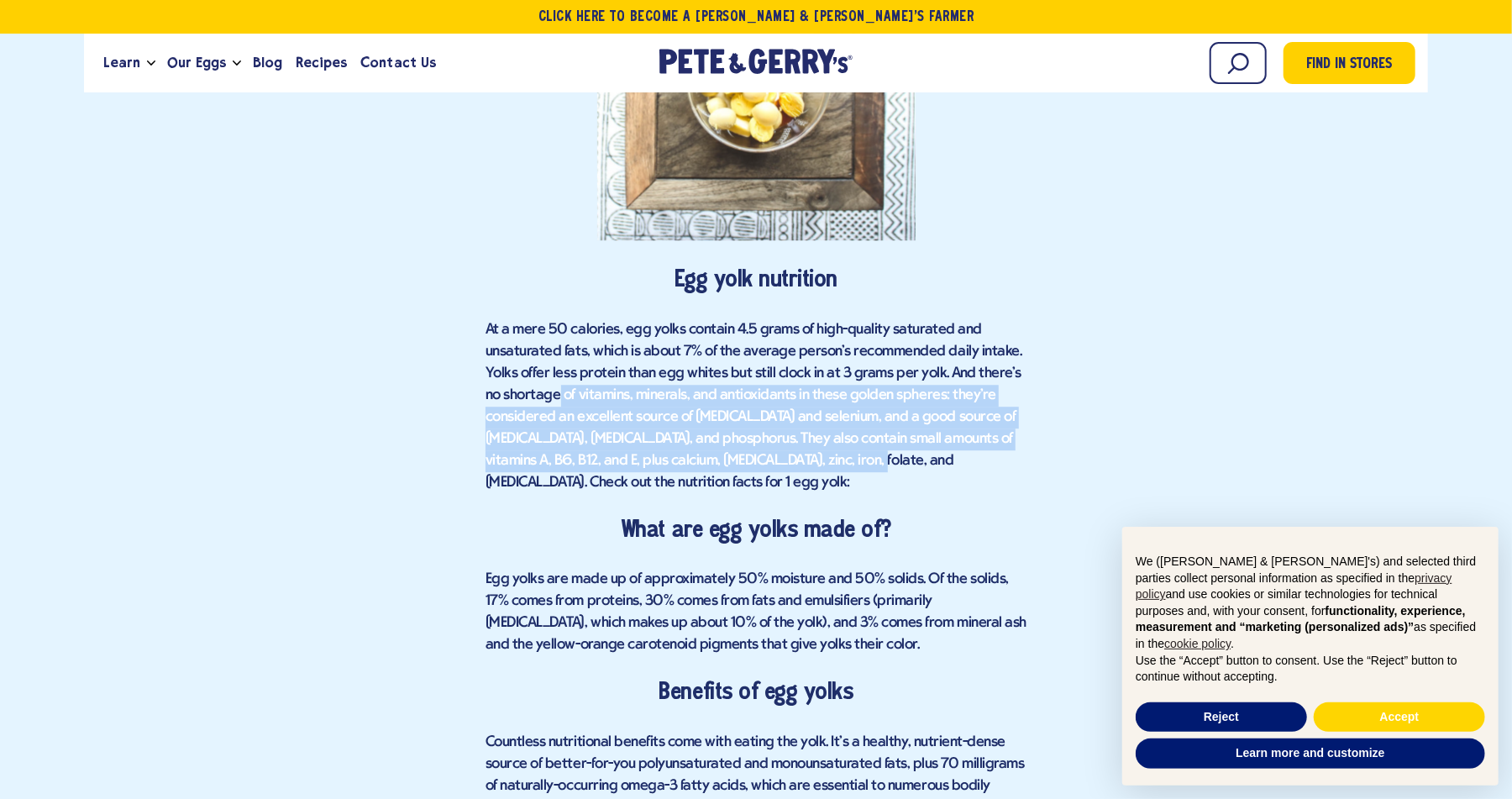
drag, startPoint x: 561, startPoint y: 369, endPoint x: 767, endPoint y: 430, distance: 214.8
click at [767, 430] on span "At a mere 50 calories, egg yolks contain 4.5 grams of high-quality saturated an…" at bounding box center [753, 406] width 535 height 169
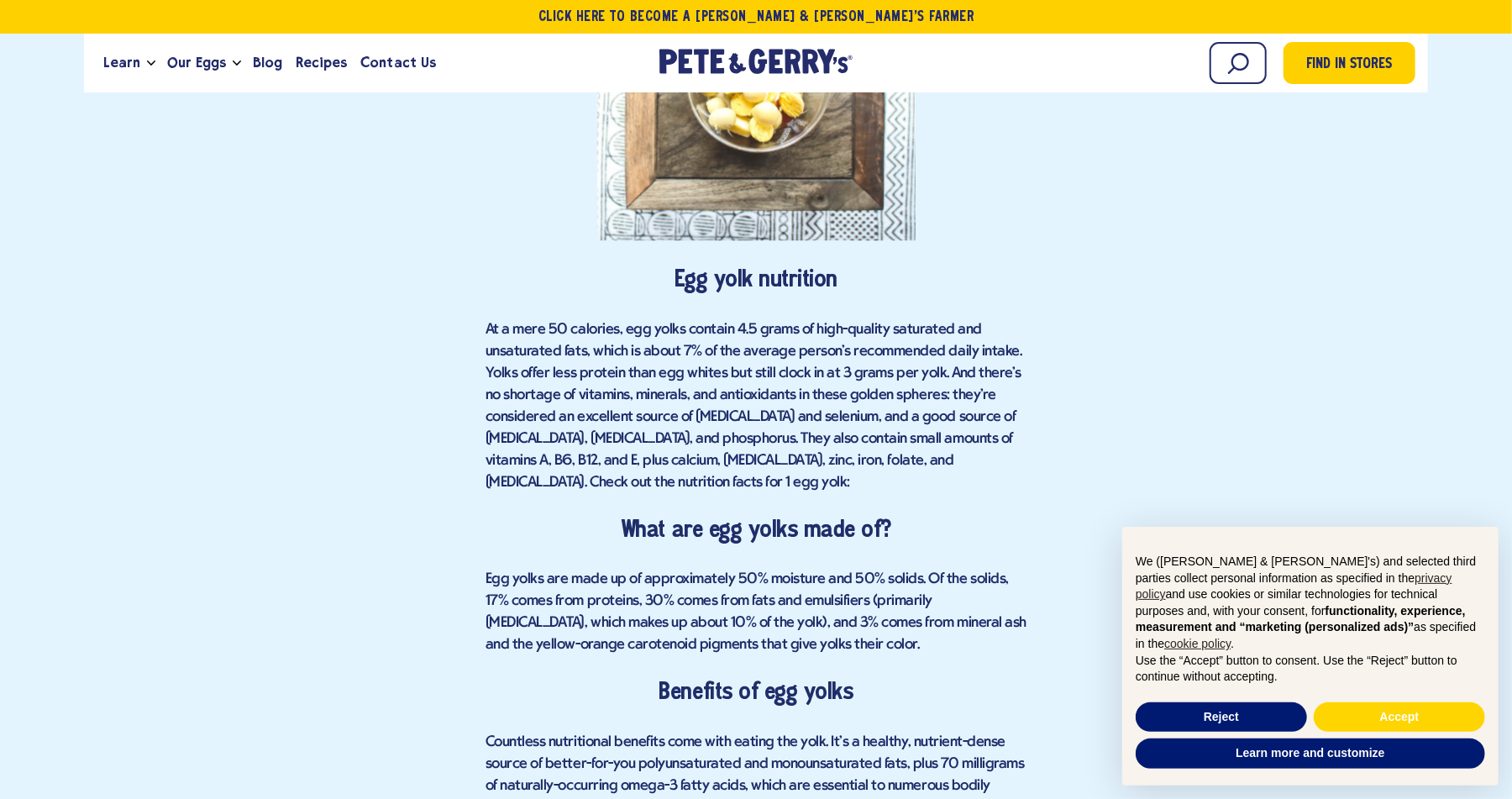
click at [740, 359] on p "At a mere 50 calories, egg yolks contain 4.5 grams of high-quality saturated an…" at bounding box center [756, 406] width 541 height 175
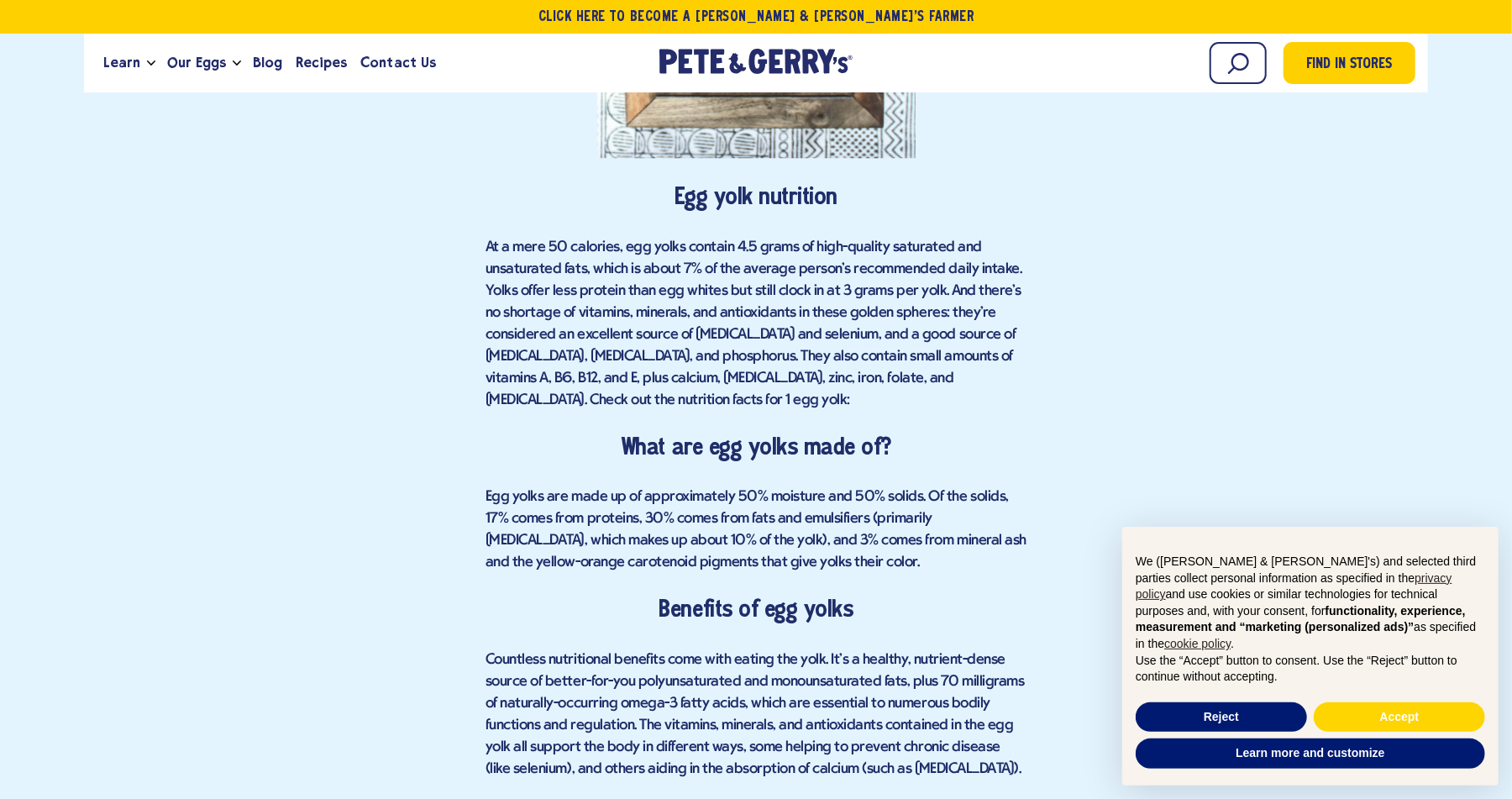
scroll to position [2940, 0]
